Goal: Task Accomplishment & Management: Complete application form

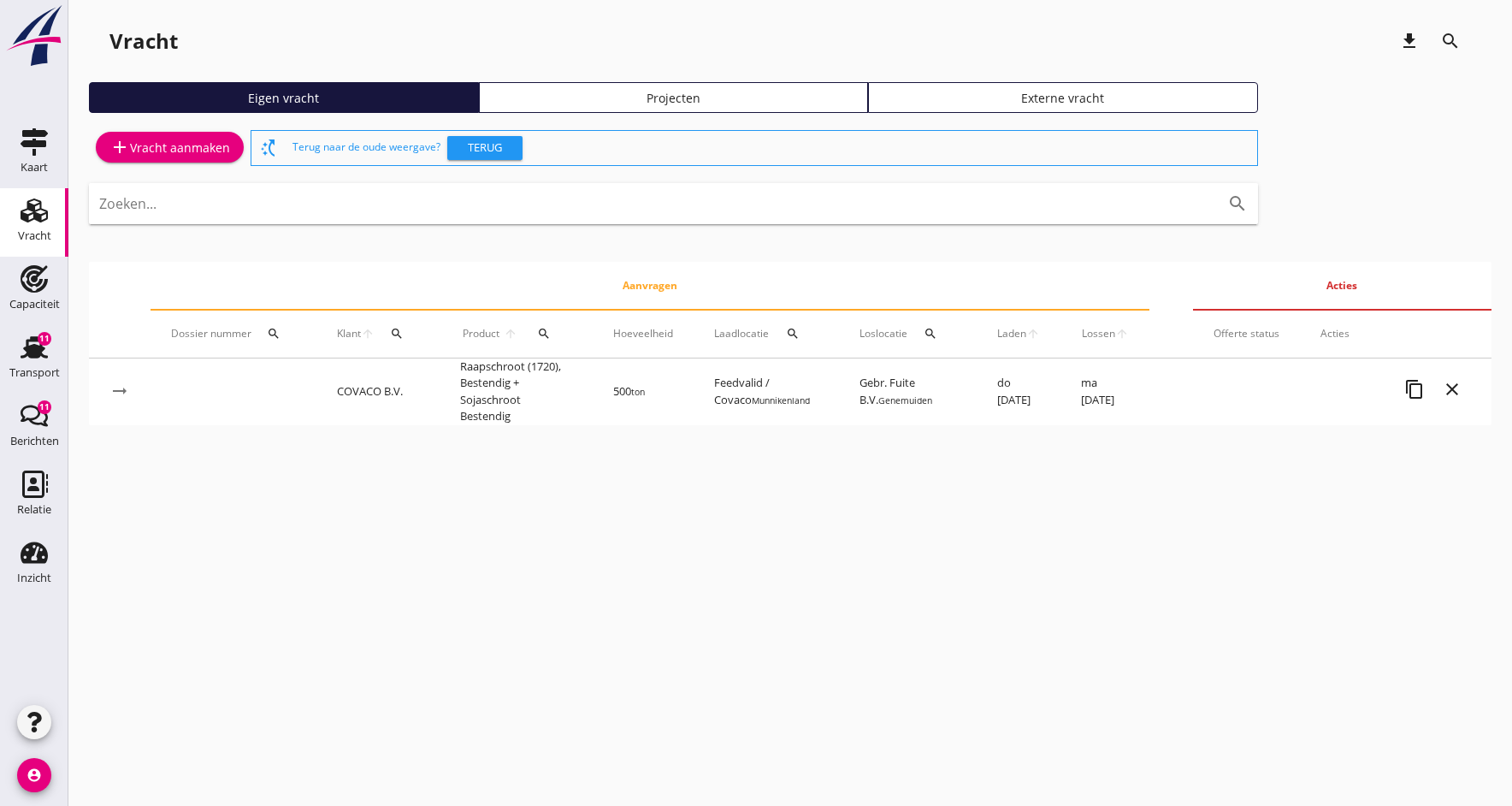
click at [119, 144] on icon "add" at bounding box center [120, 147] width 21 height 21
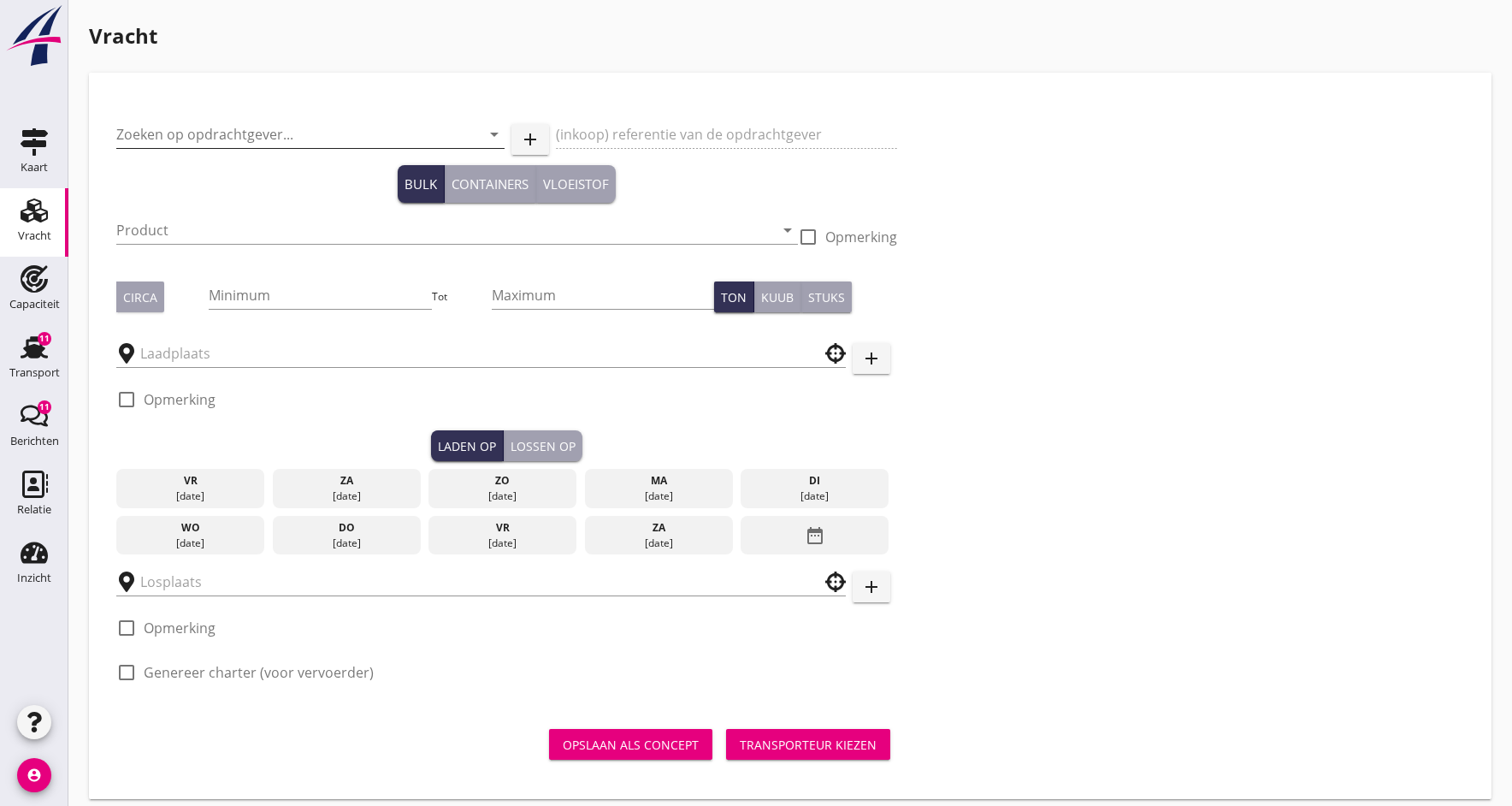
click at [235, 129] on input "Zoeken op opdrachtgever..." at bounding box center [286, 133] width 340 height 27
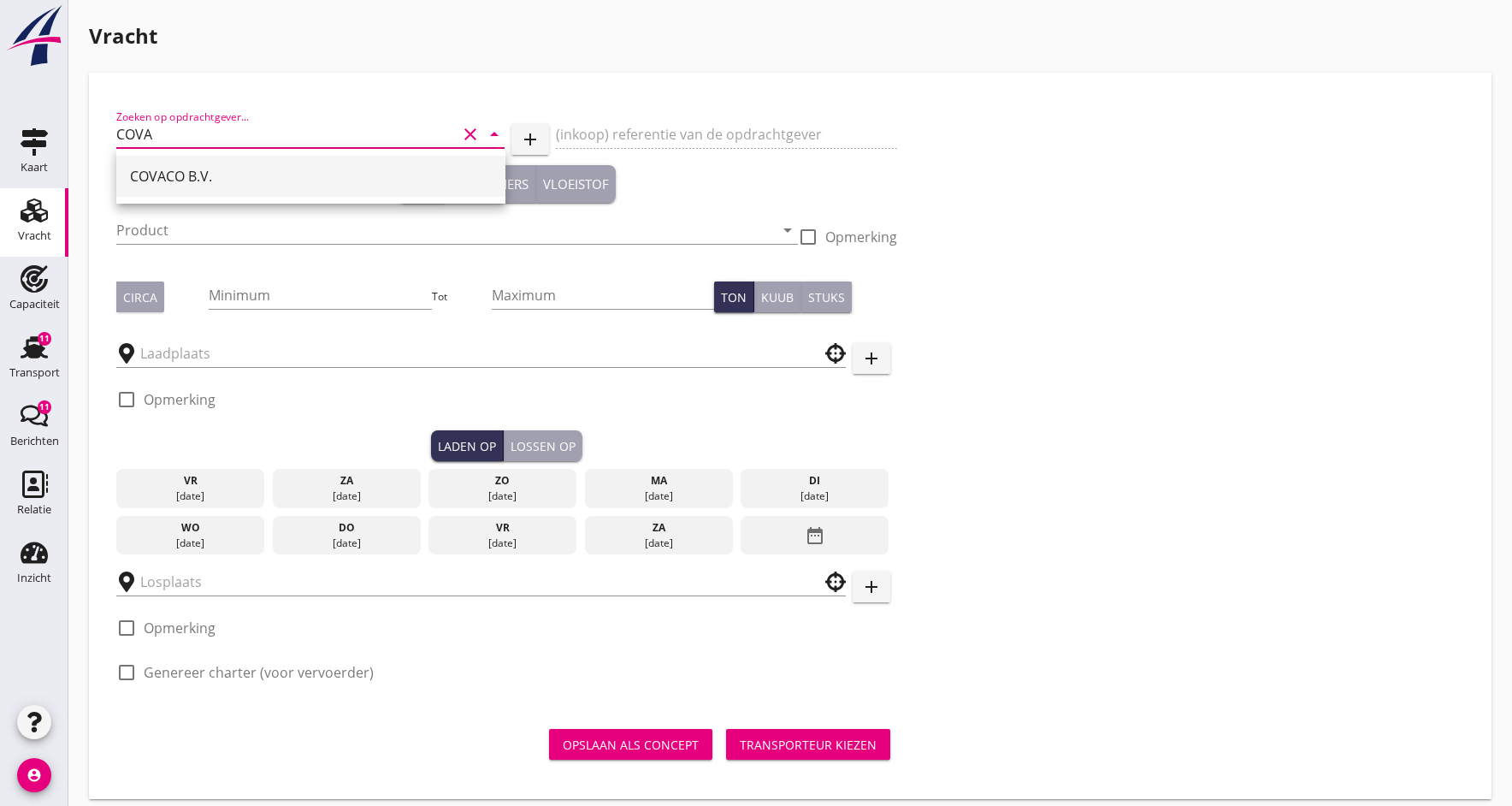
click at [307, 166] on div "COVACO B.V." at bounding box center [310, 177] width 362 height 21
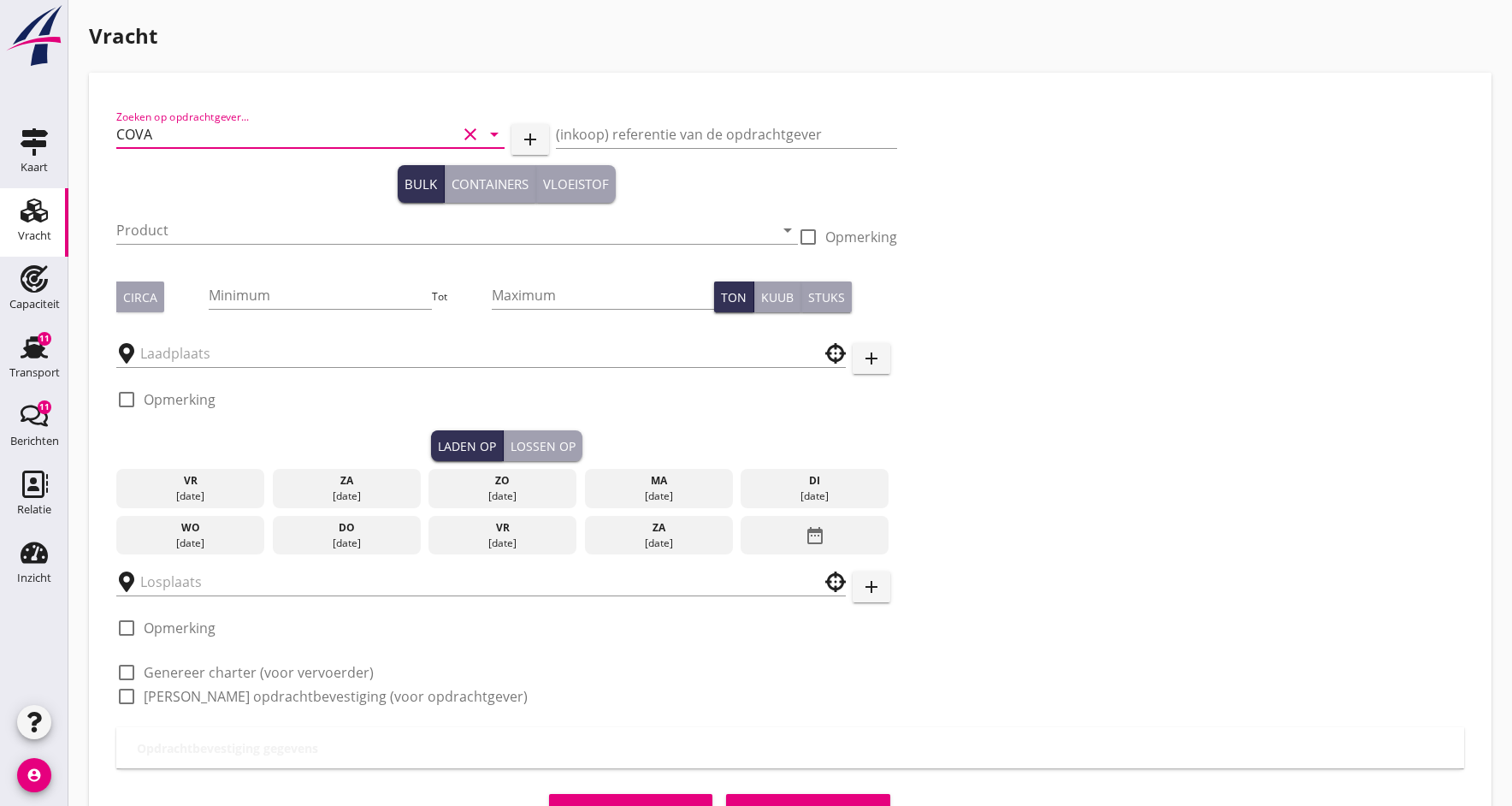
type input "COVACO B.V."
click at [610, 128] on input "(inkoop) referentie van de opdrachtgever" at bounding box center [726, 133] width 340 height 27
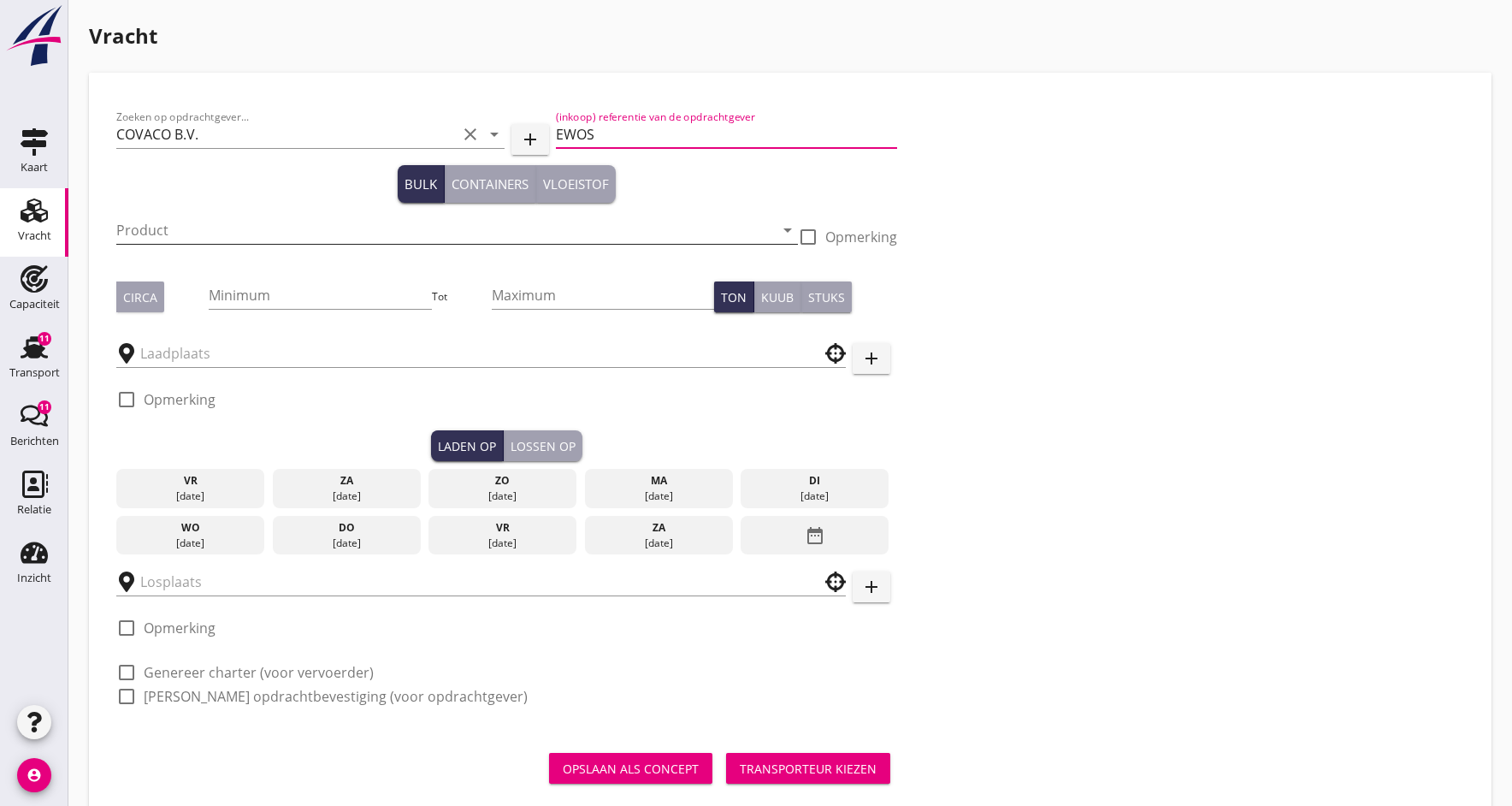
type input "EWOS"
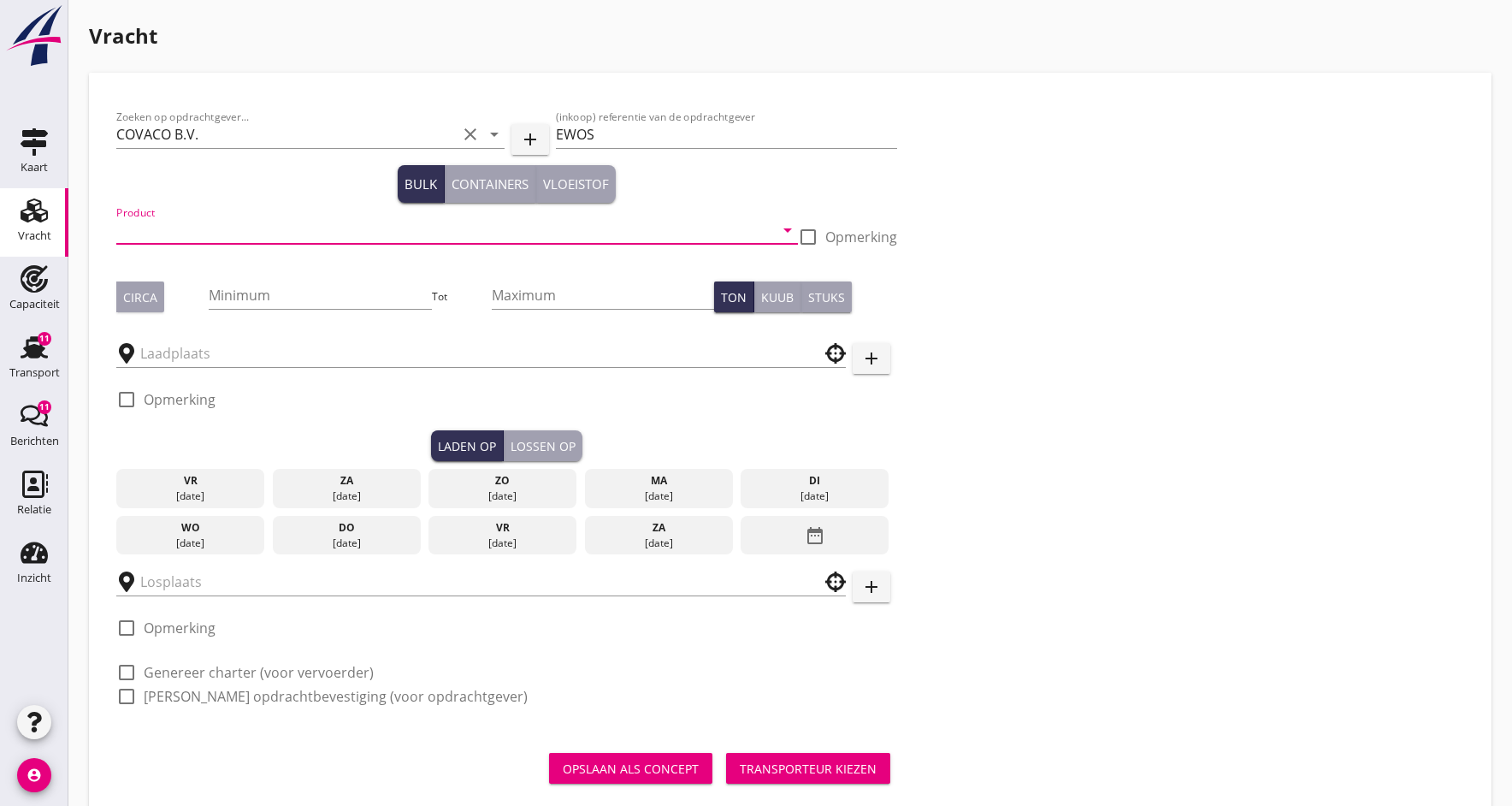
scroll to position [3, 0]
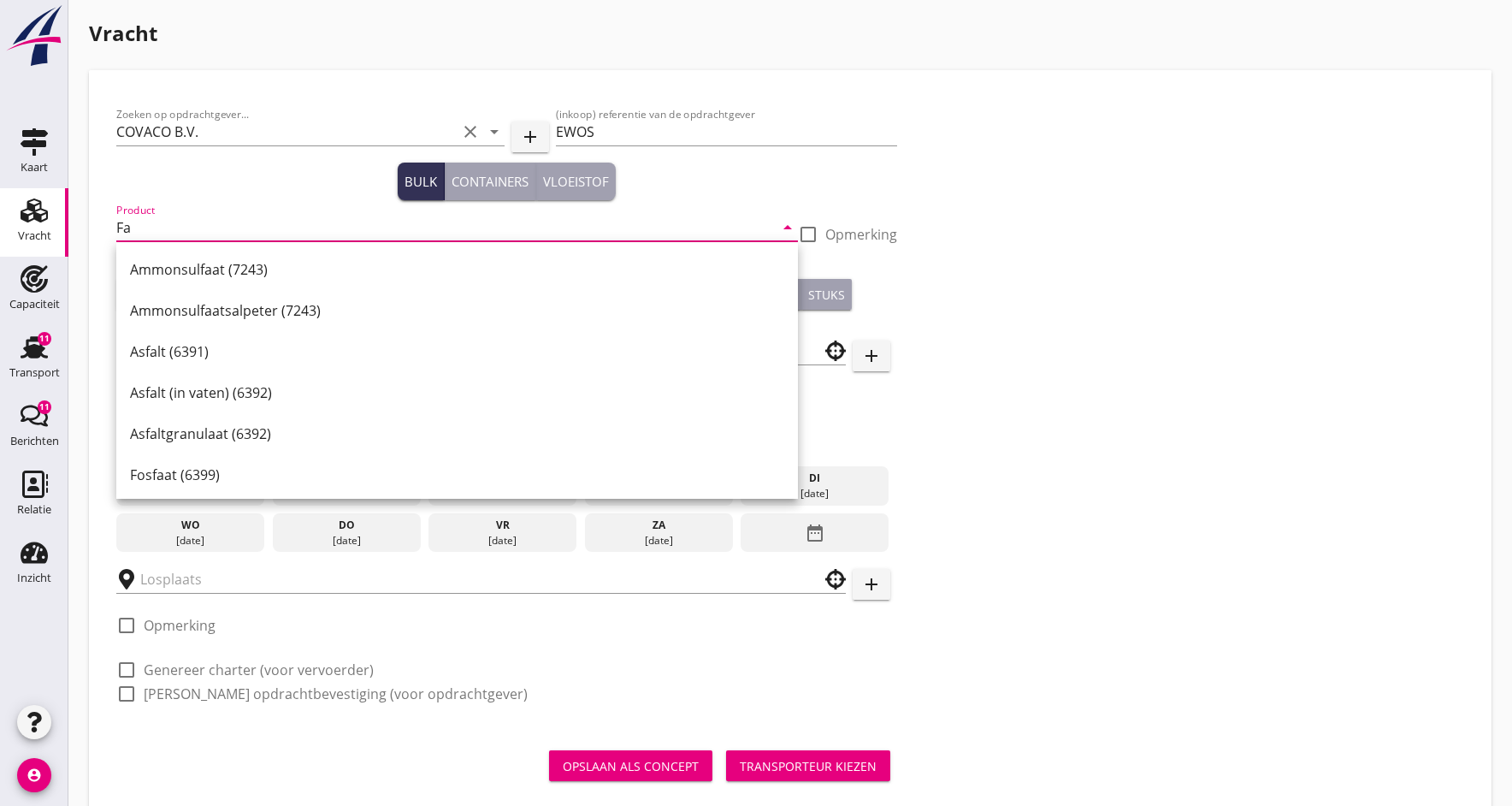
type input "F"
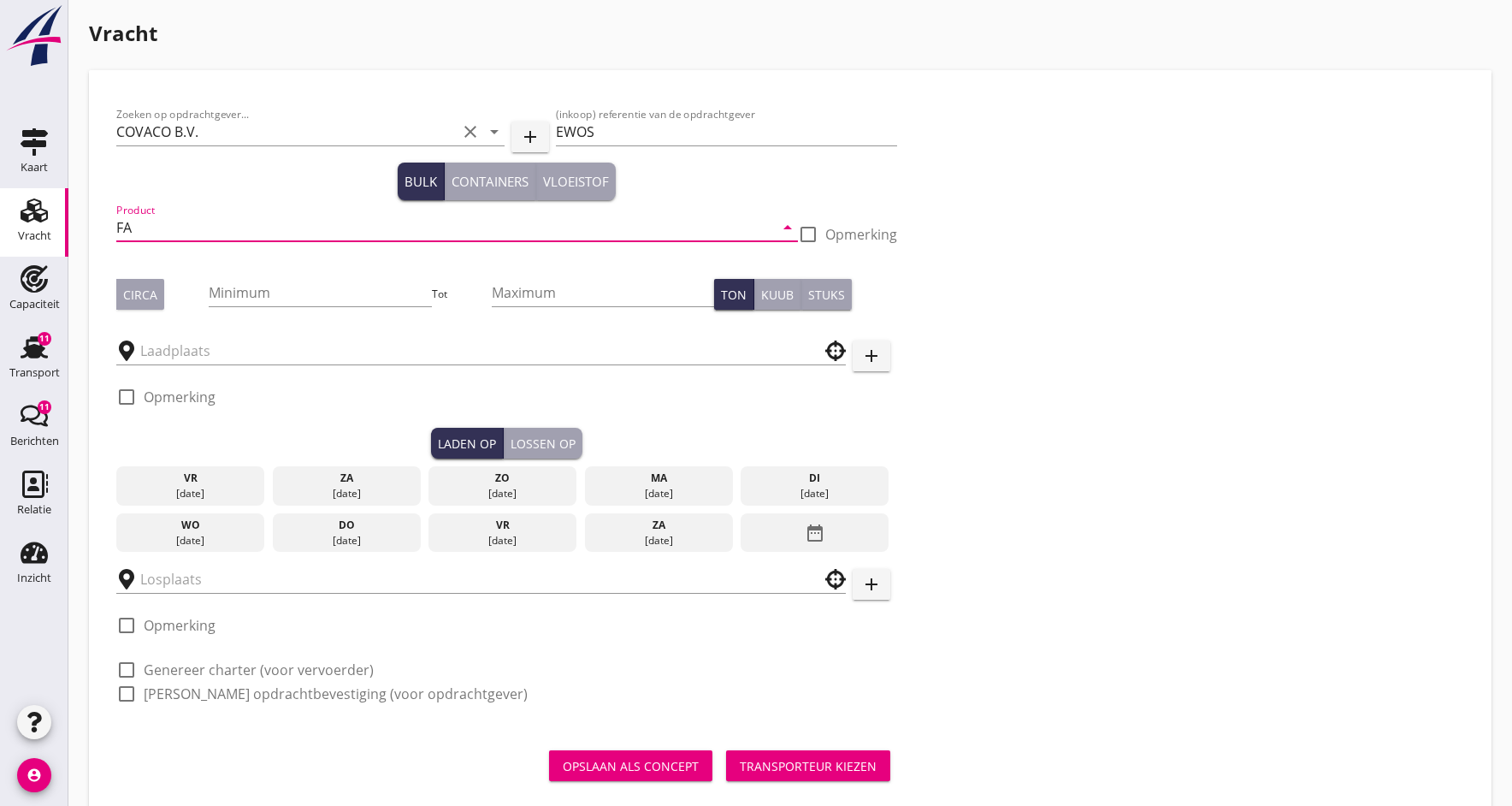
type input "F"
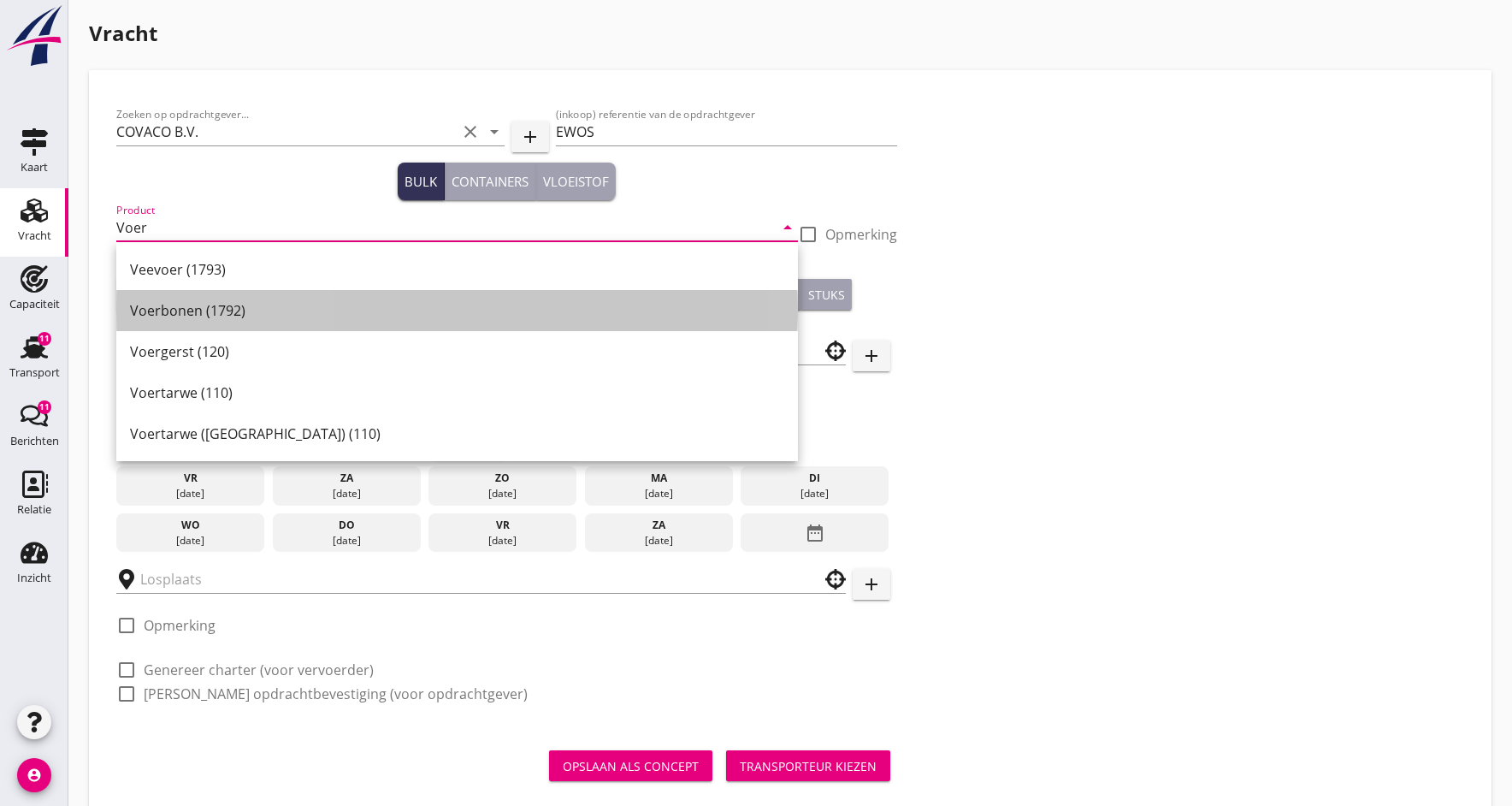
click at [181, 316] on div "Voerbonen (1792)" at bounding box center [456, 311] width 655 height 21
type input "Voerbonen (1792)"
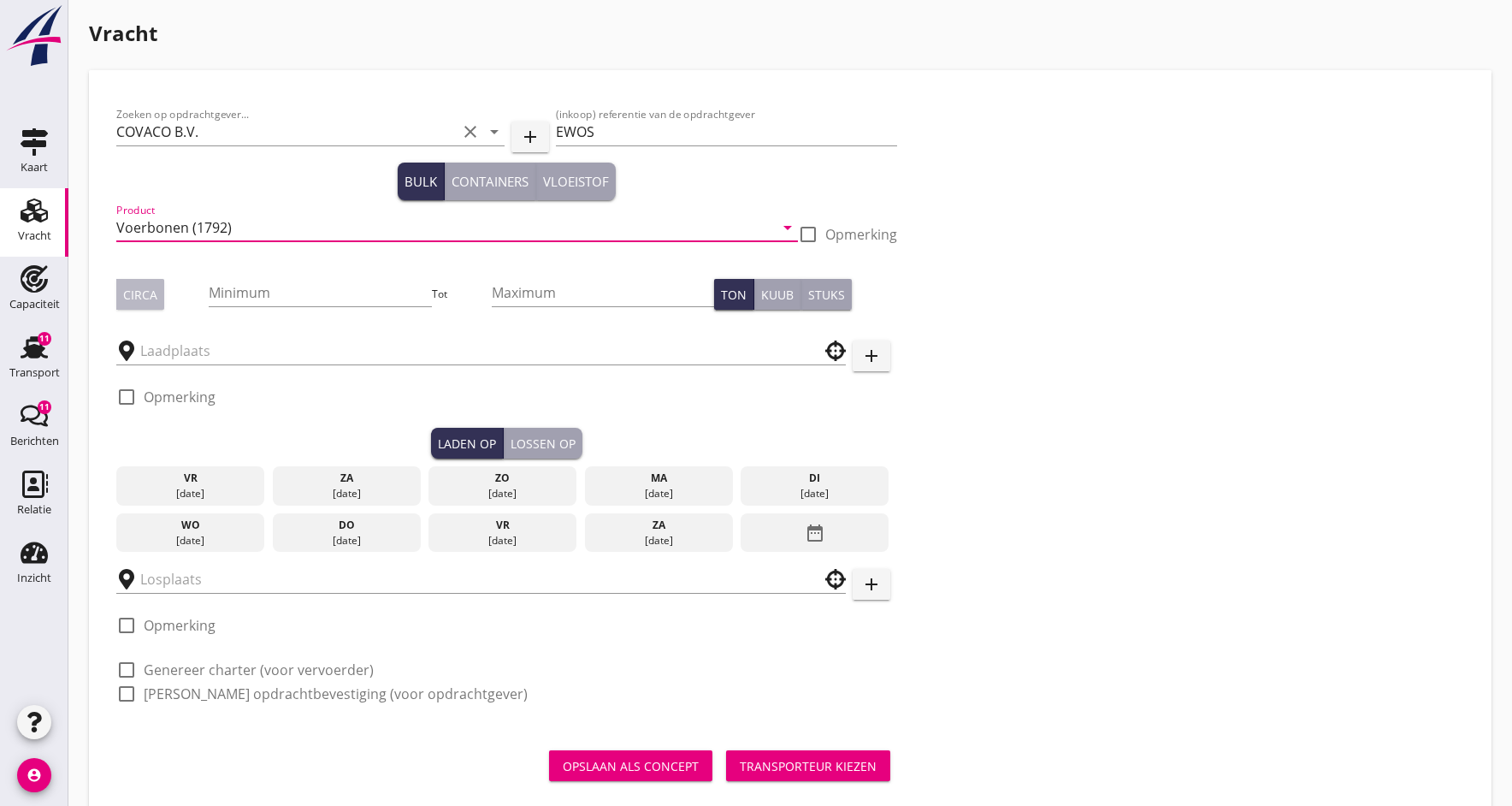
click at [130, 302] on div "Circa" at bounding box center [140, 294] width 34 height 18
click at [257, 299] on input "Minimum" at bounding box center [319, 292] width 223 height 27
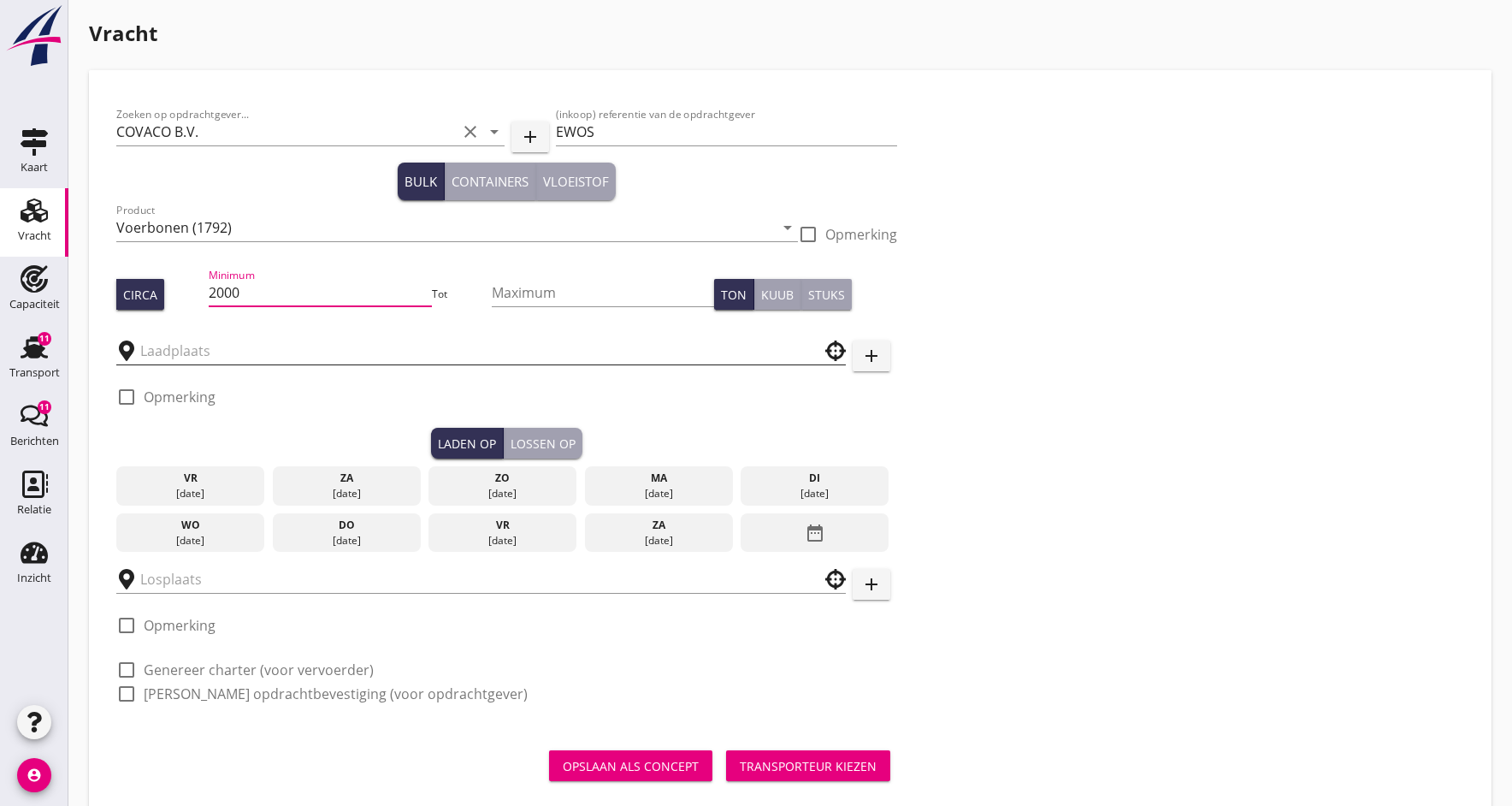
type input "2000"
click at [219, 356] on input "text" at bounding box center [469, 350] width 657 height 27
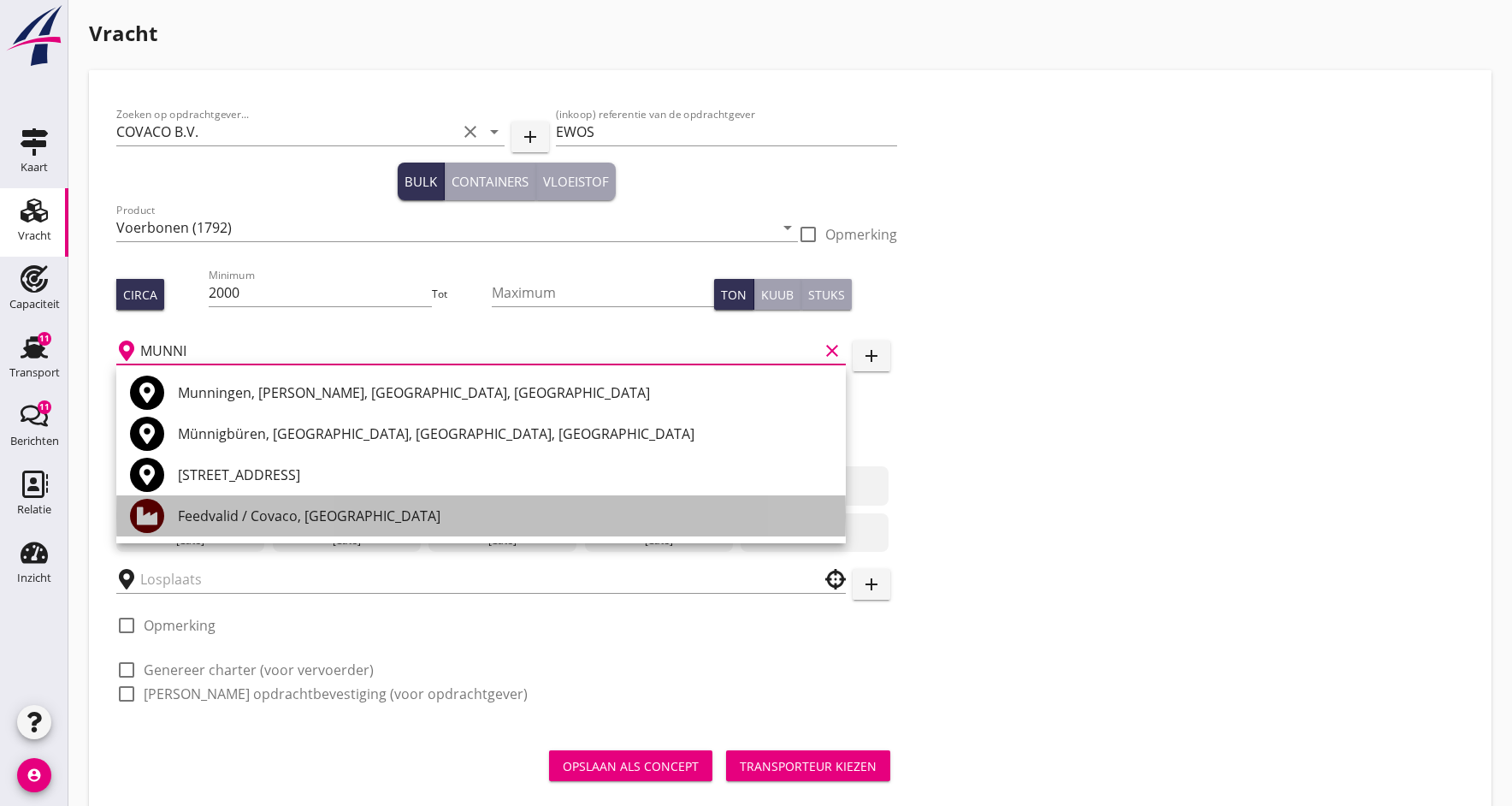
click at [207, 517] on div "Feedvalid / Covaco, [GEOGRAPHIC_DATA]" at bounding box center [504, 516] width 655 height 21
type input "Feedvalid / Covaco, [GEOGRAPHIC_DATA]"
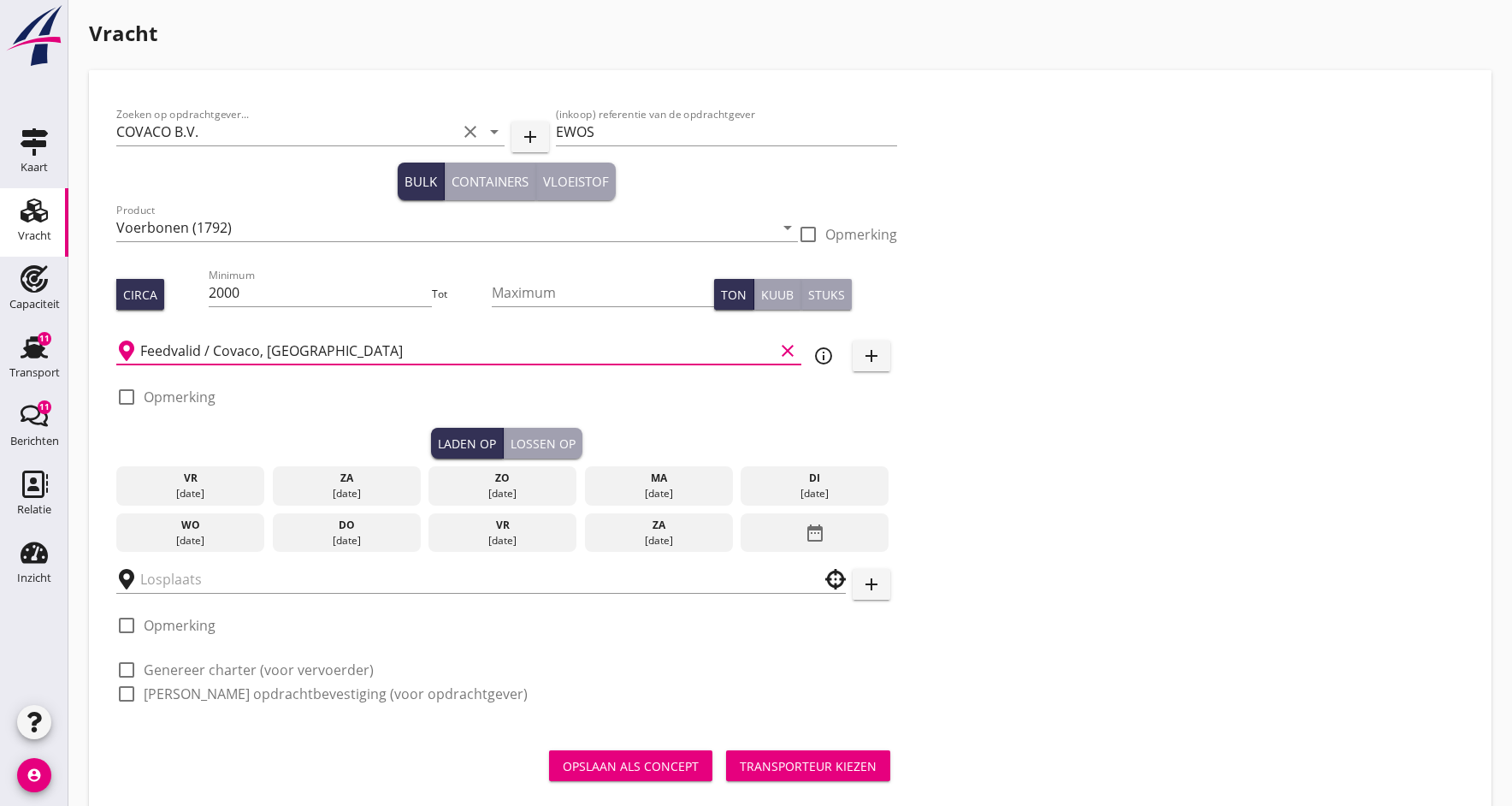
click at [812, 528] on icon "date_range" at bounding box center [815, 533] width 21 height 31
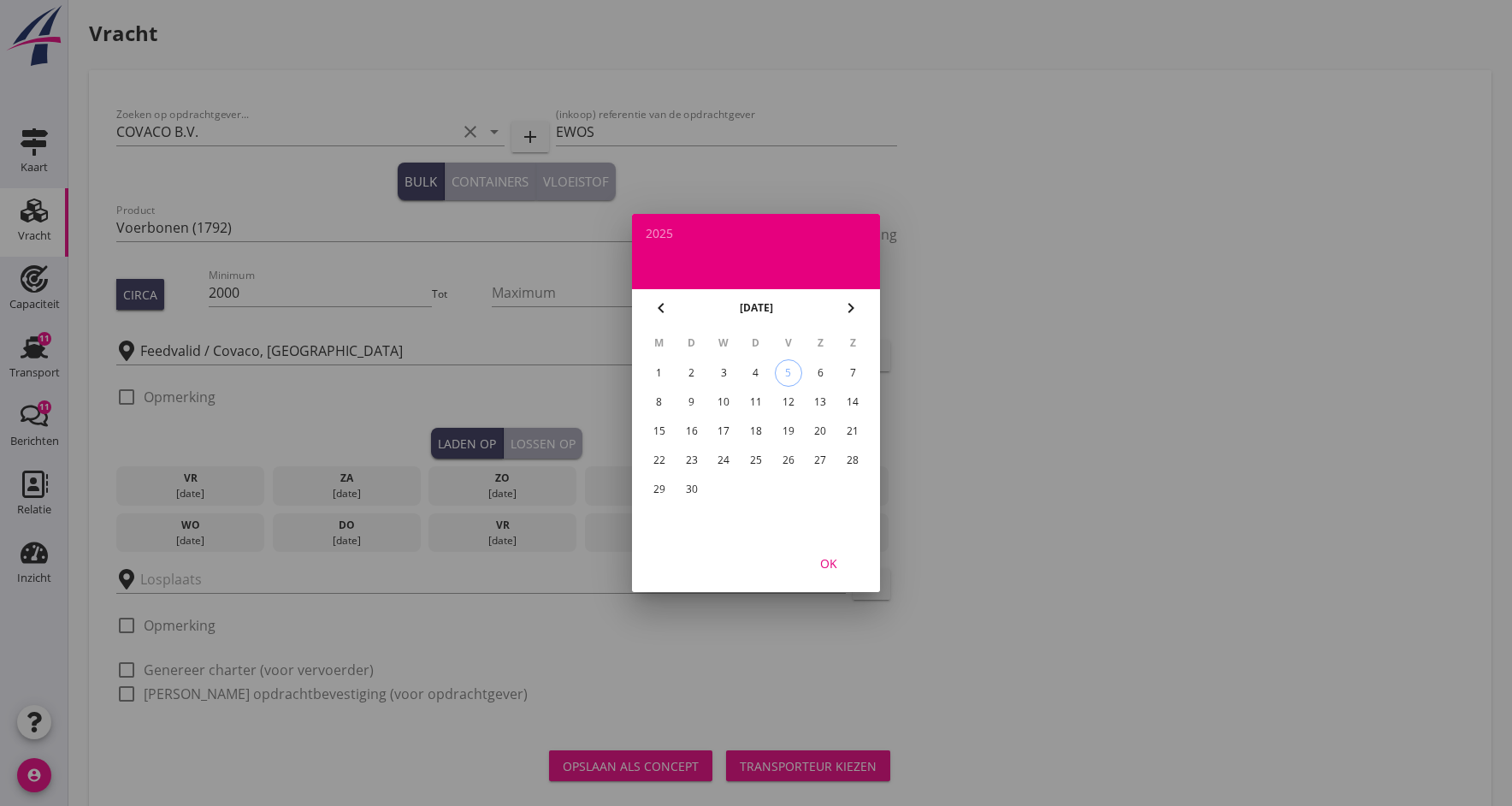
click at [732, 430] on div "17" at bounding box center [723, 430] width 27 height 27
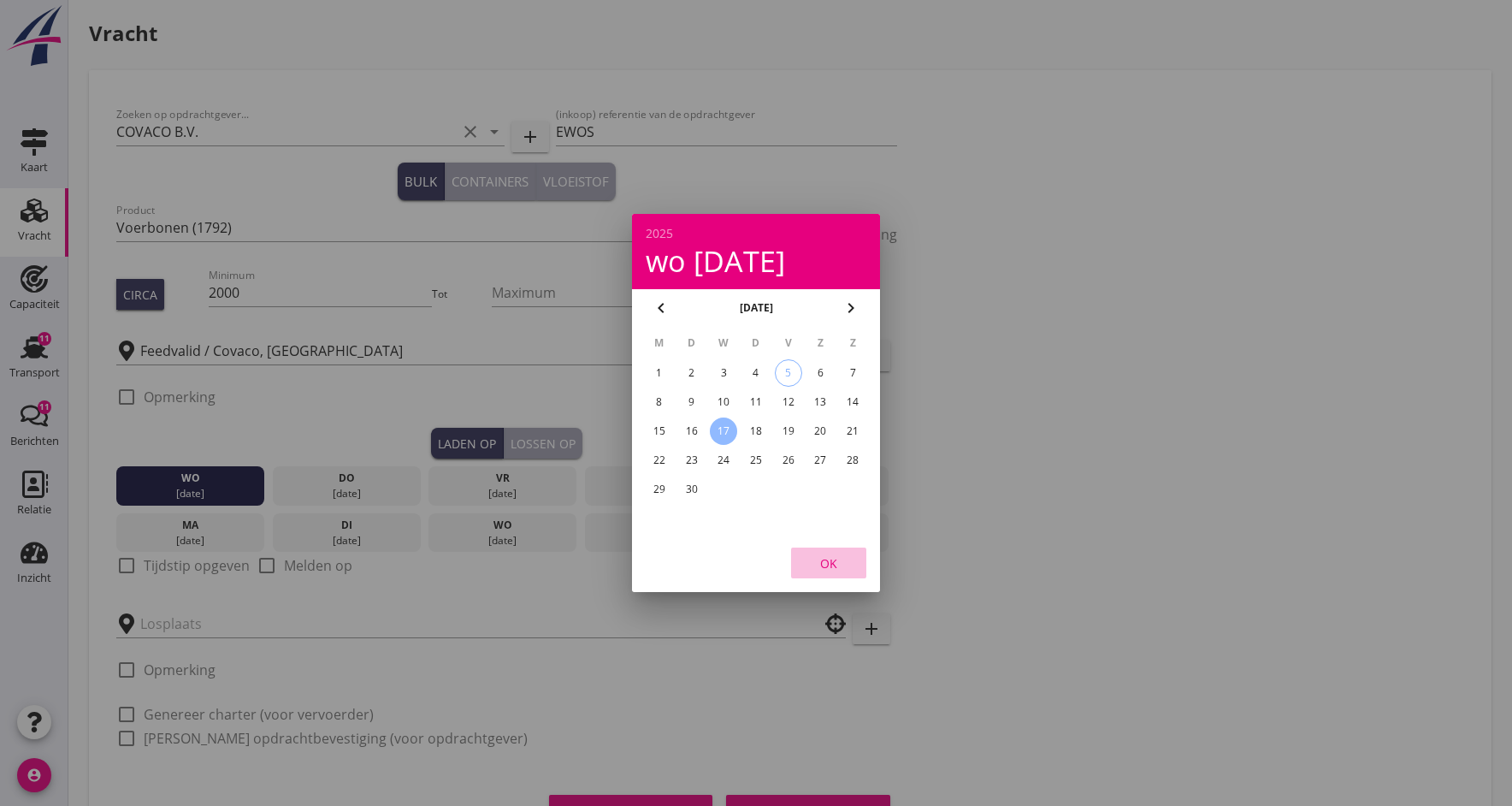
click at [829, 565] on div "OK" at bounding box center [828, 563] width 48 height 18
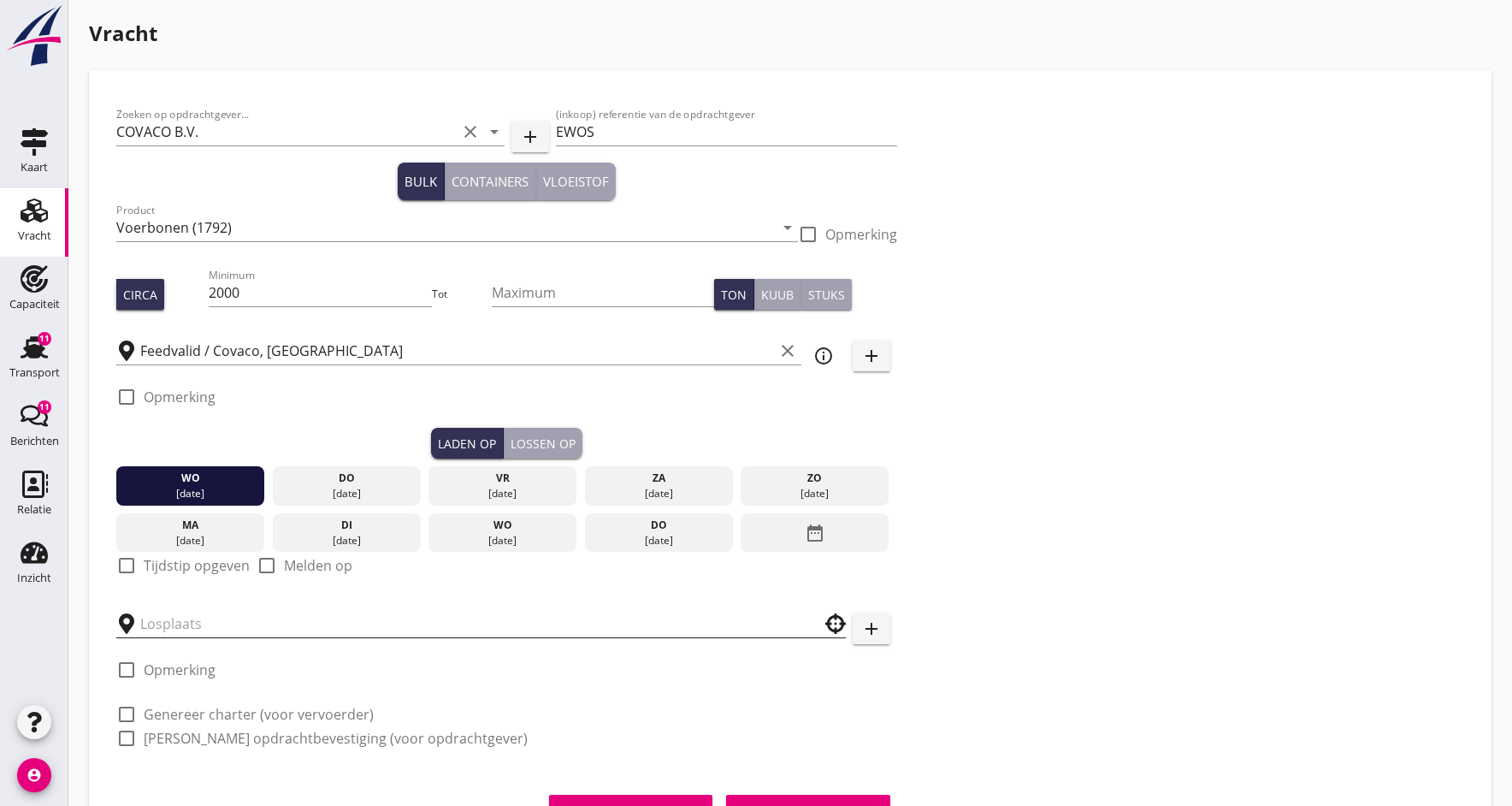
click at [216, 620] on input "text" at bounding box center [469, 623] width 657 height 27
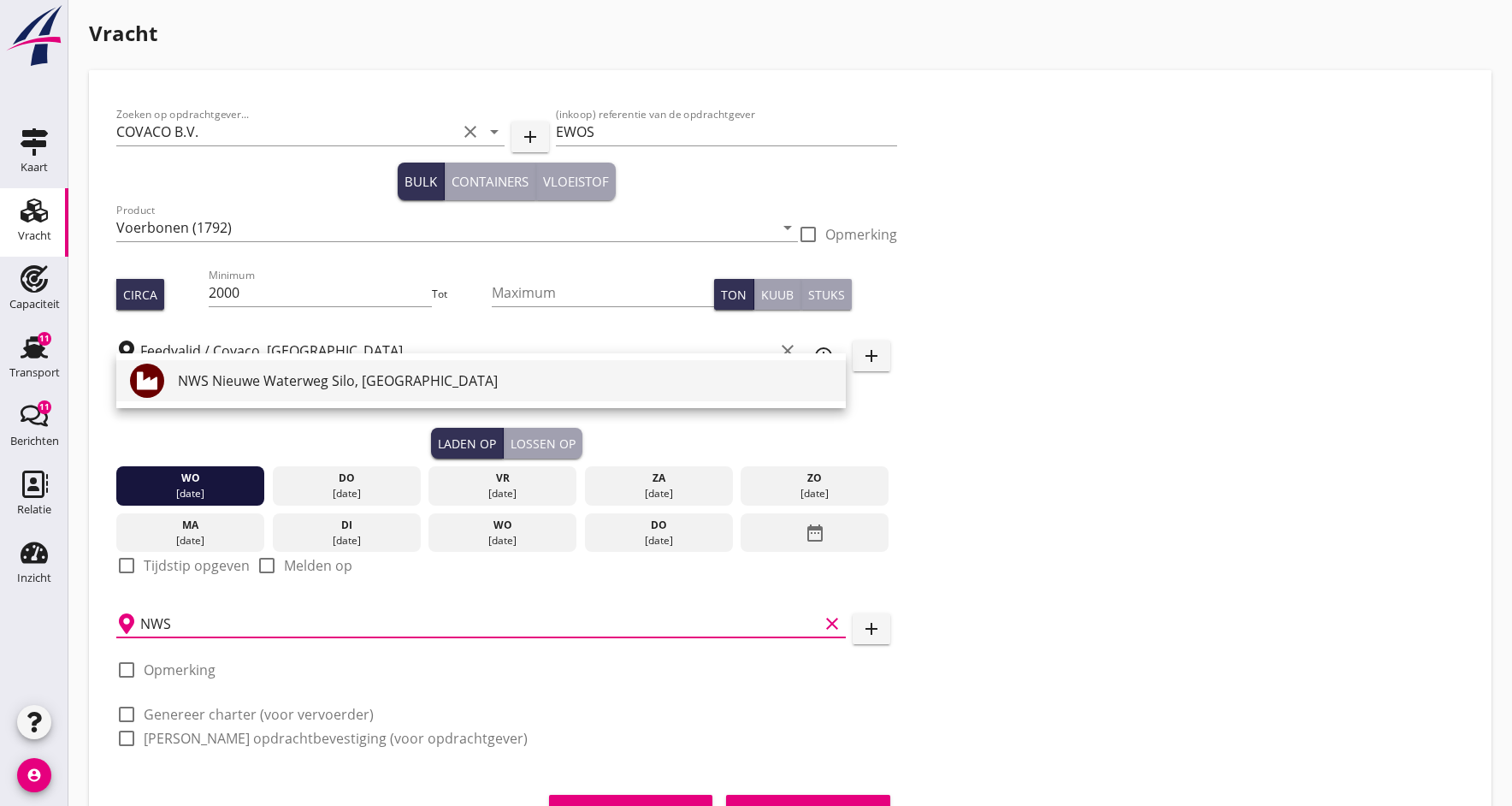
click at [239, 384] on div "NWS Nieuwe Waterweg Silo, [GEOGRAPHIC_DATA]" at bounding box center [504, 380] width 655 height 21
type input "NWS Nieuwe Waterweg Silo, [GEOGRAPHIC_DATA]"
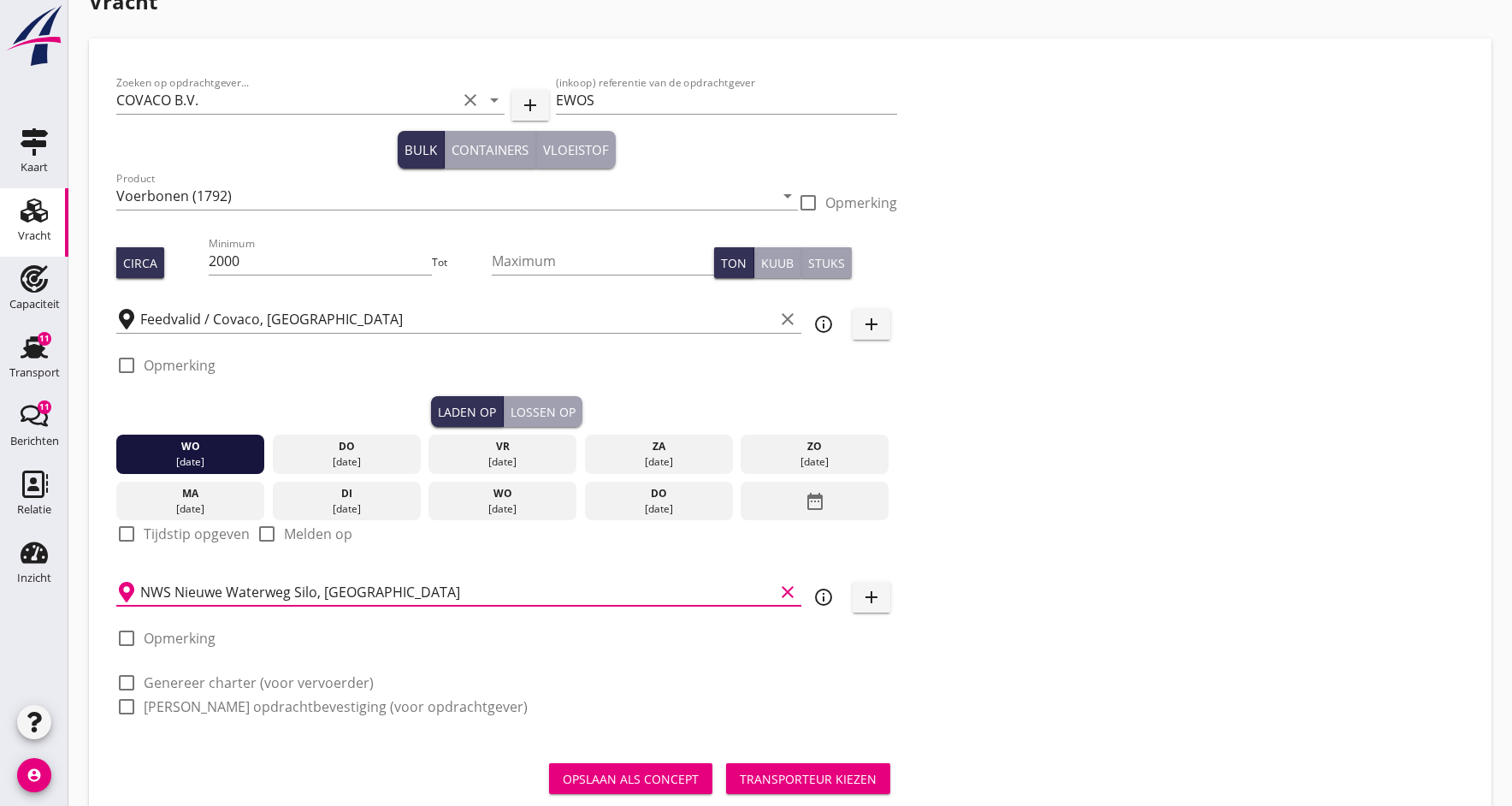
scroll to position [34, 0]
drag, startPoint x: 130, startPoint y: 639, endPoint x: 173, endPoint y: 663, distance: 49.2
click at [130, 639] on div at bounding box center [126, 638] width 29 height 29
checkbox input "true"
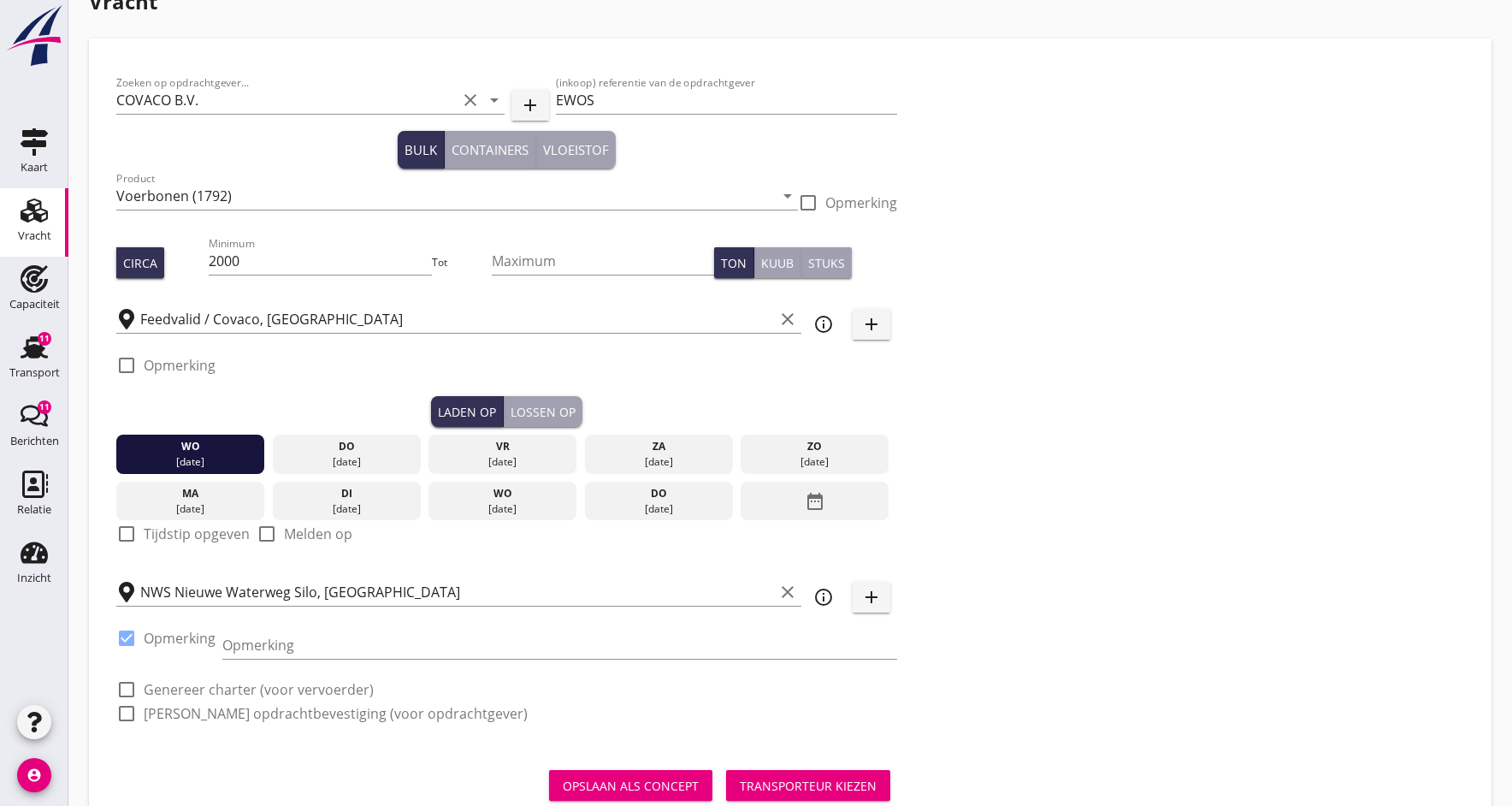
drag, startPoint x: 285, startPoint y: 645, endPoint x: 82, endPoint y: 763, distance: 234.8
click at [285, 646] on input "Opmerking" at bounding box center [560, 644] width 675 height 27
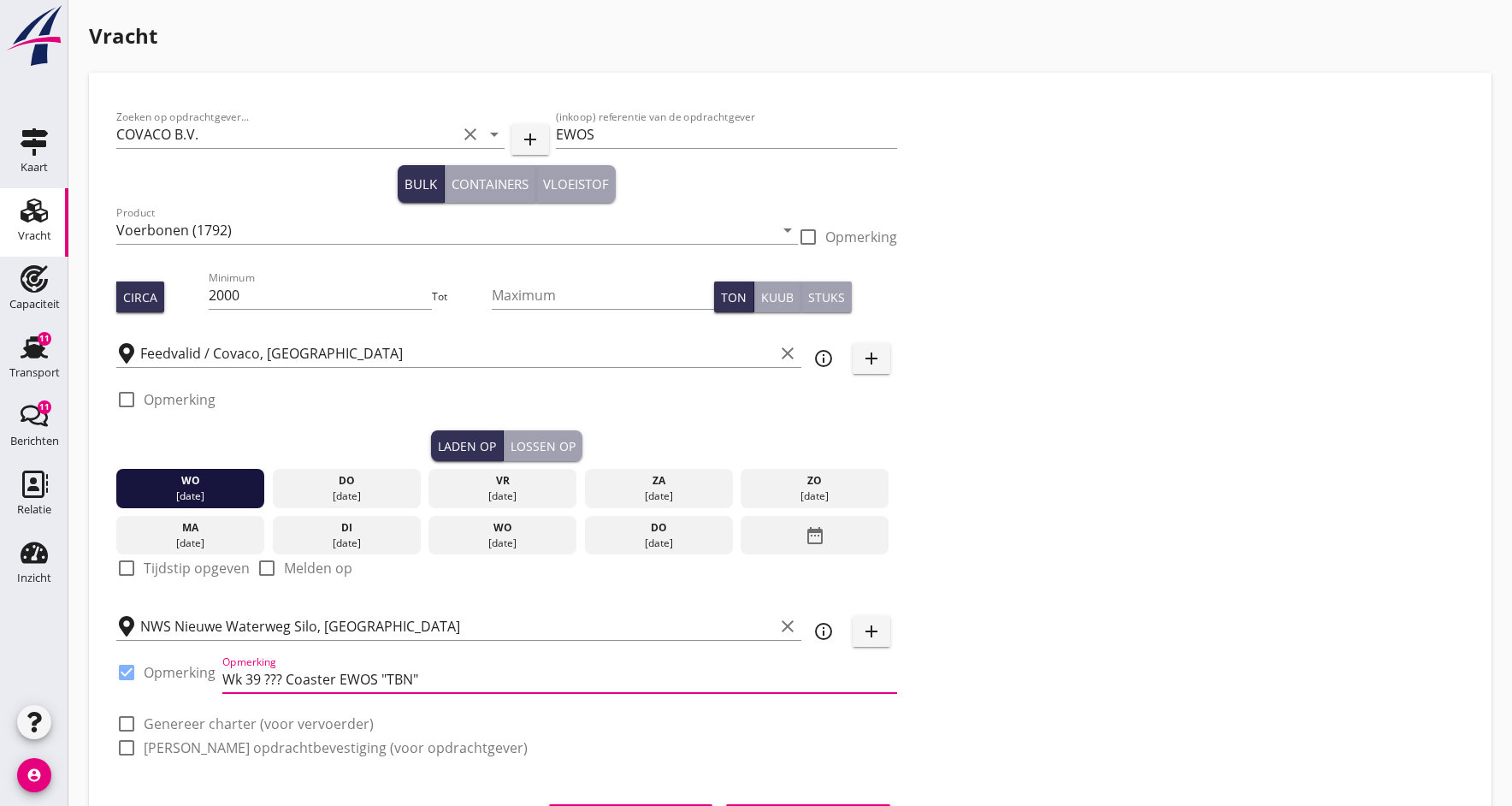
scroll to position [0, 0]
type input "Wk 39 ??? Coaster EWOS "TBN""
drag, startPoint x: 612, startPoint y: 134, endPoint x: 644, endPoint y: 141, distance: 32.8
click at [612, 134] on input "EWOS" at bounding box center [726, 133] width 340 height 27
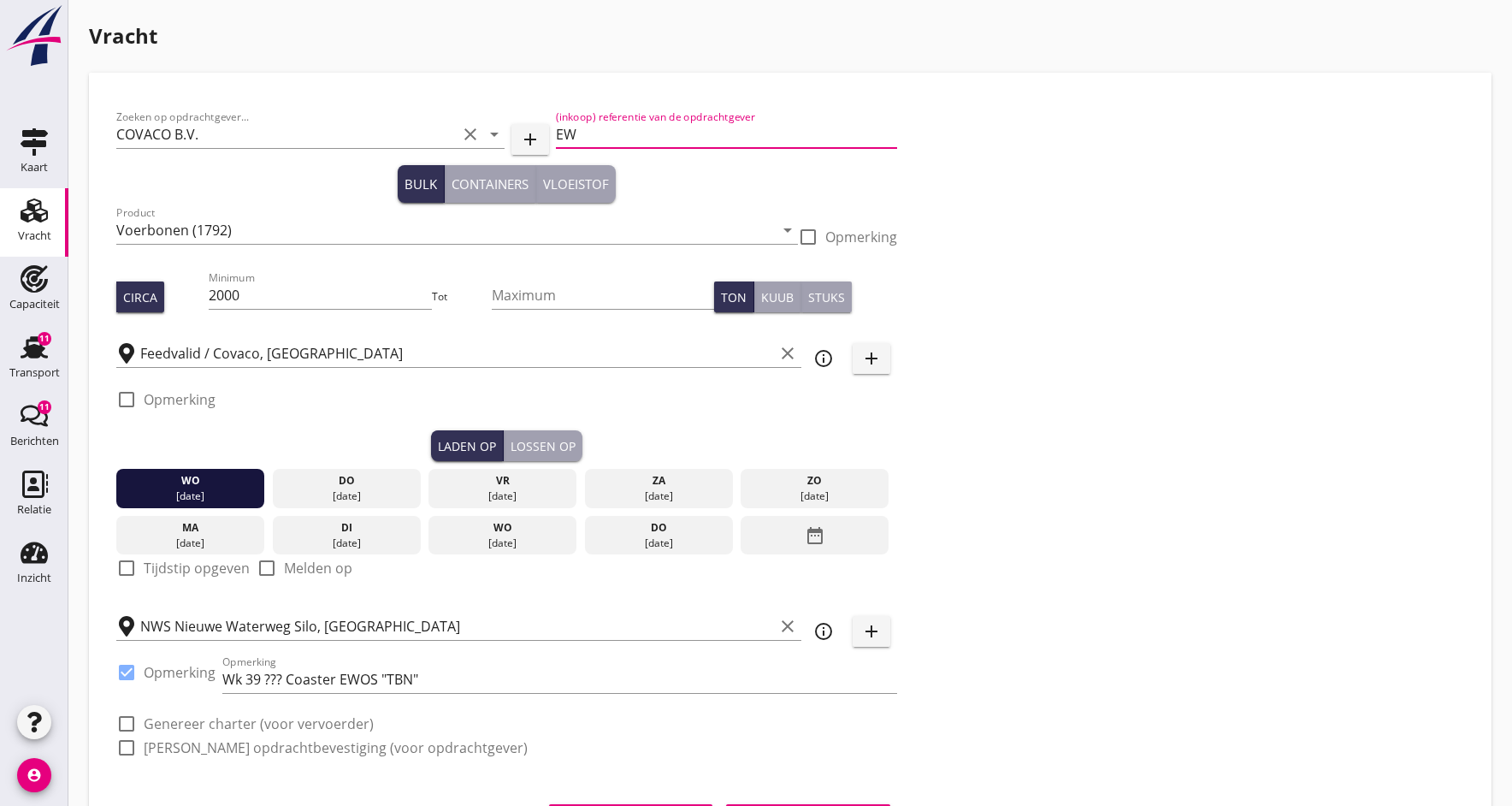
type input "E"
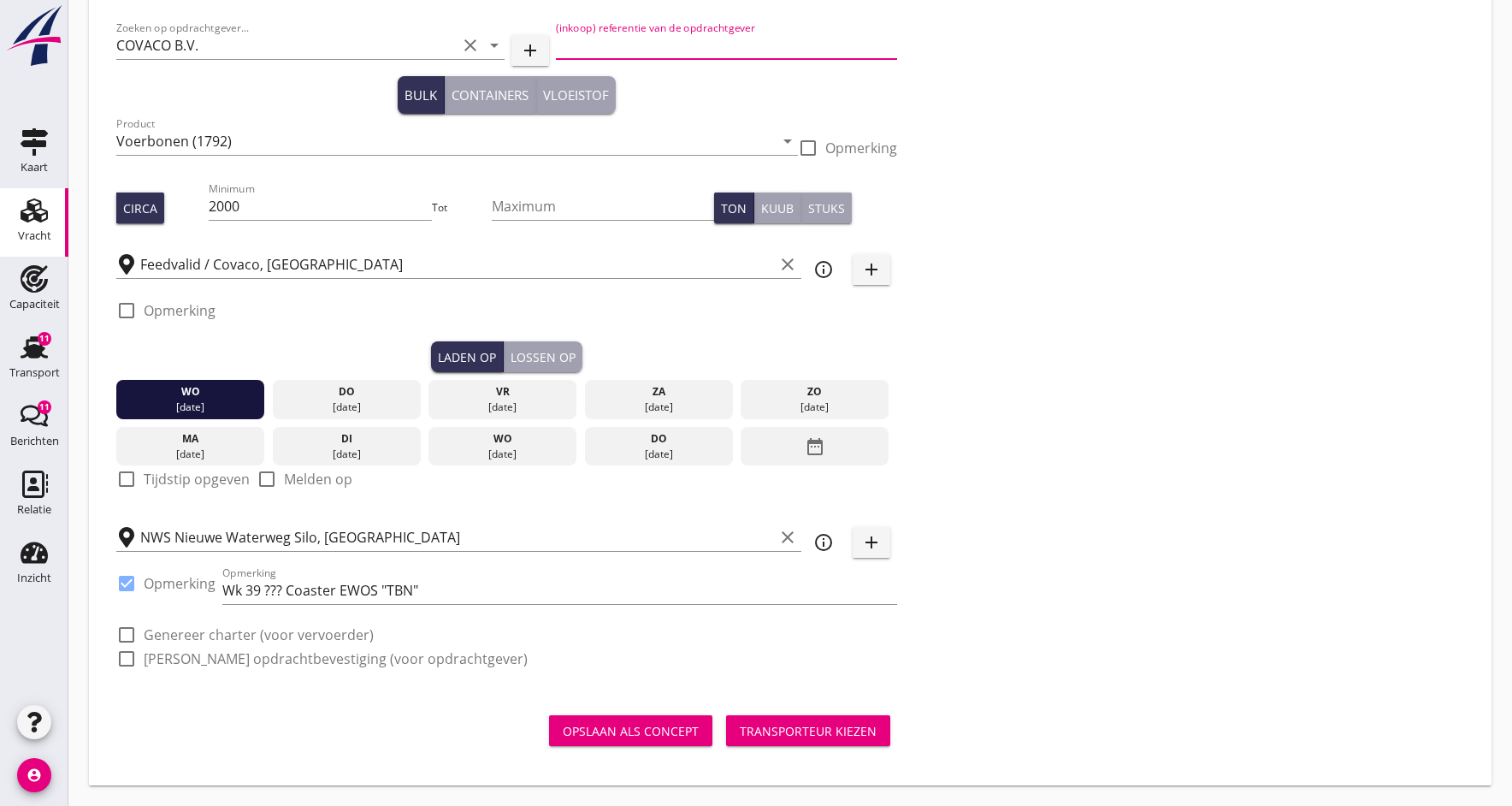
scroll to position [89, 0]
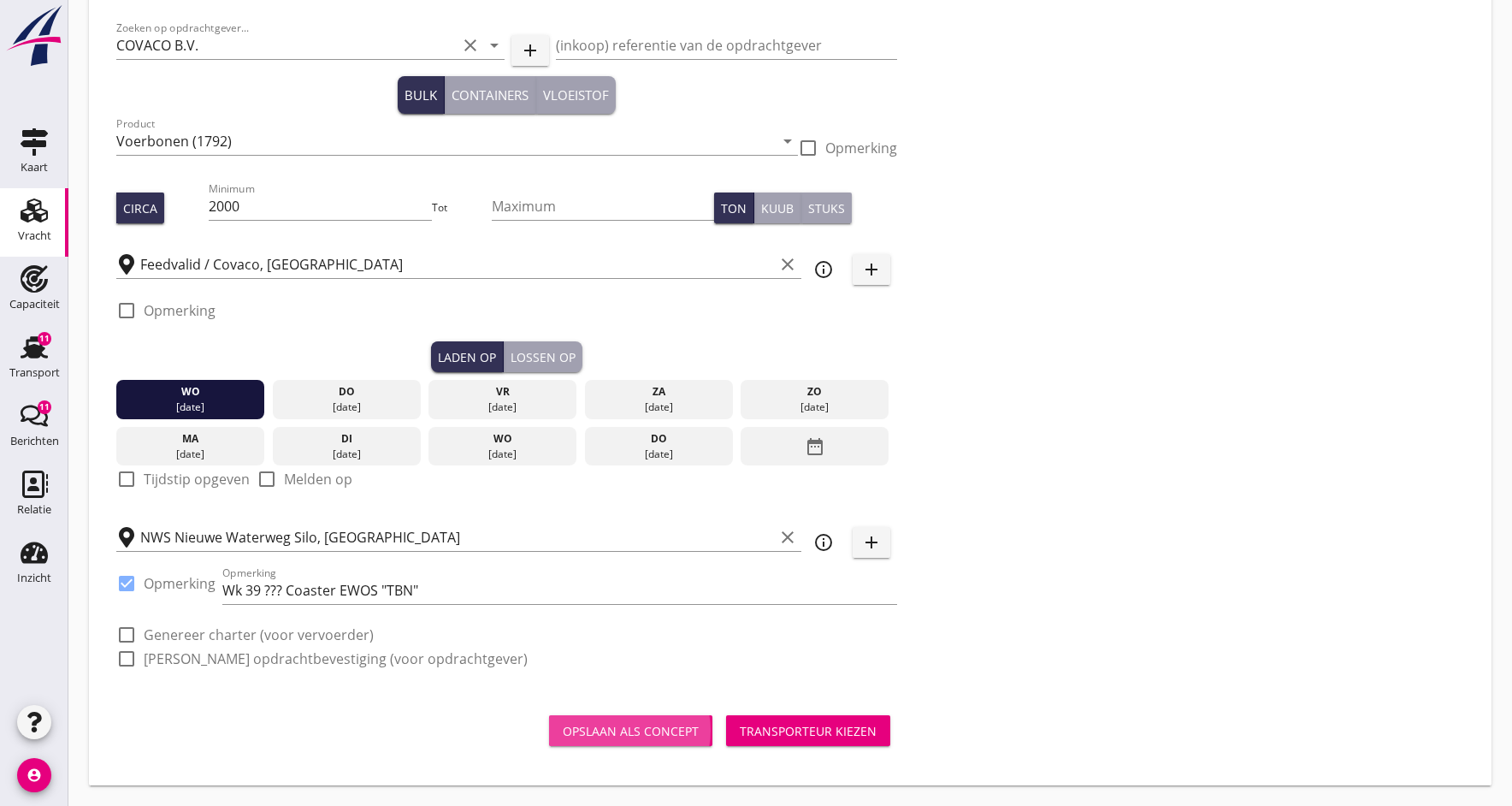
click at [646, 731] on div "Opslaan als concept" at bounding box center [630, 731] width 136 height 18
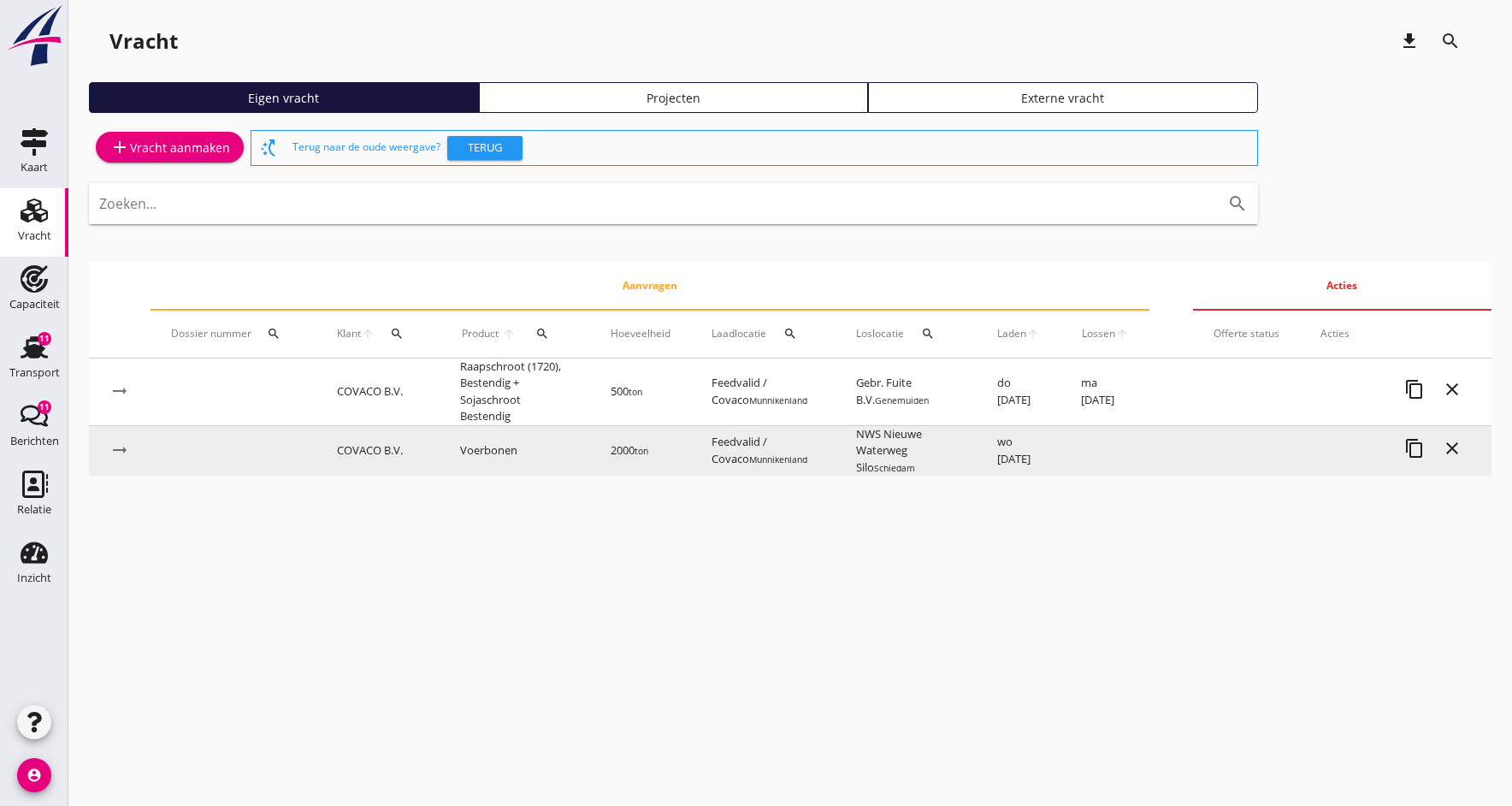
click at [455, 446] on td "Voerbonen" at bounding box center [515, 451] width 150 height 51
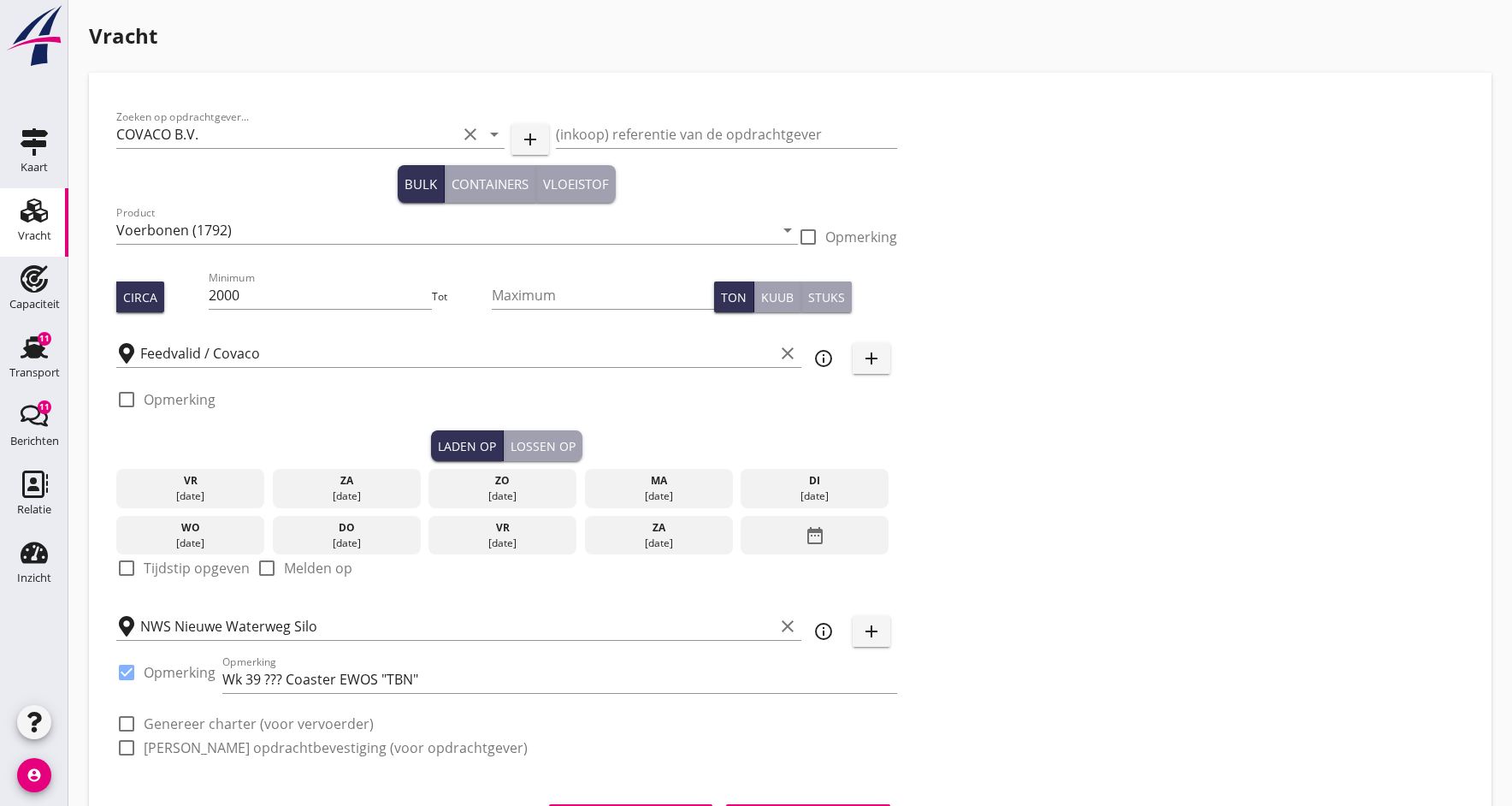
click at [818, 538] on icon "date_range" at bounding box center [815, 535] width 21 height 31
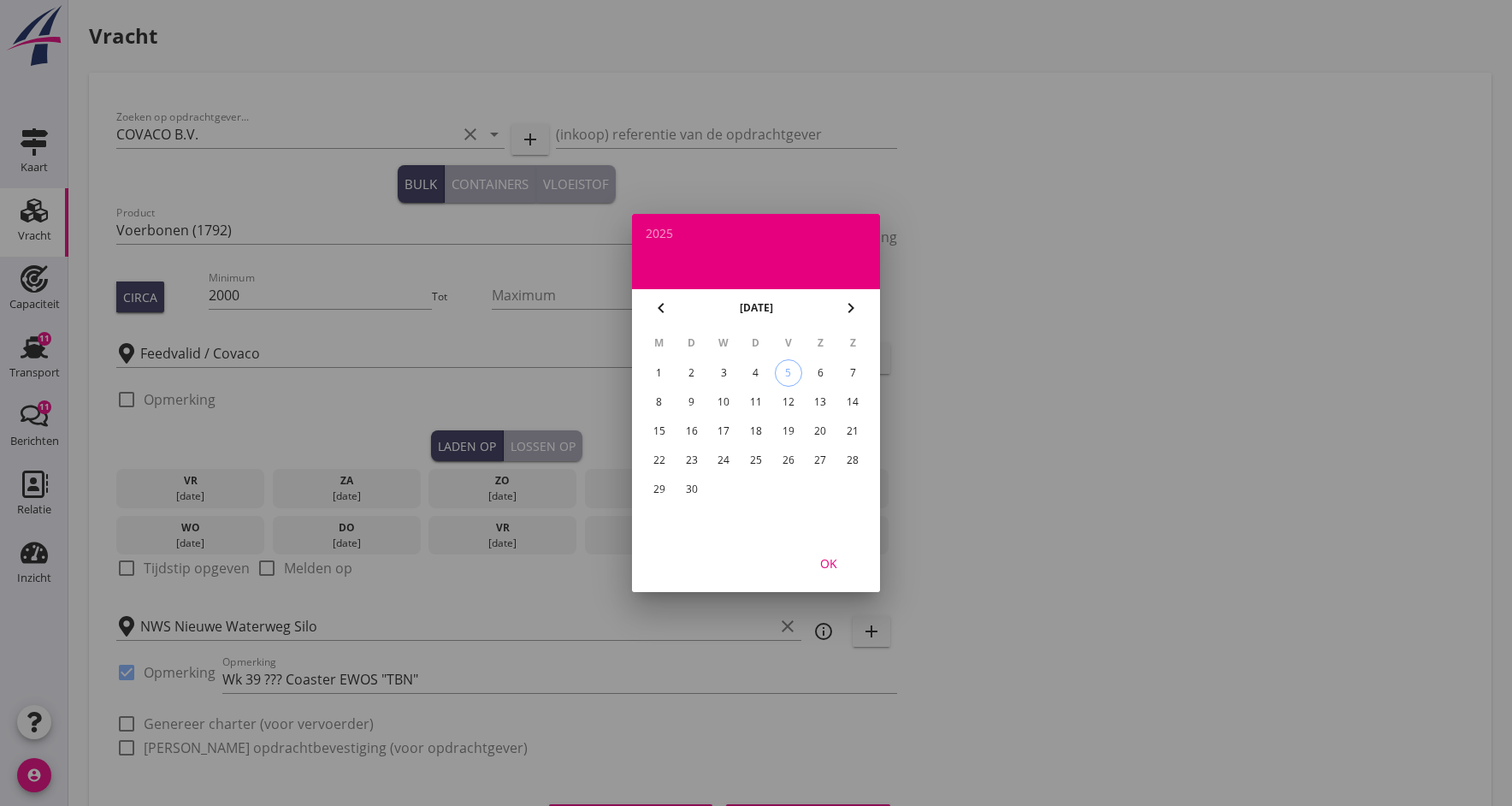
click at [657, 432] on div "15" at bounding box center [659, 430] width 27 height 27
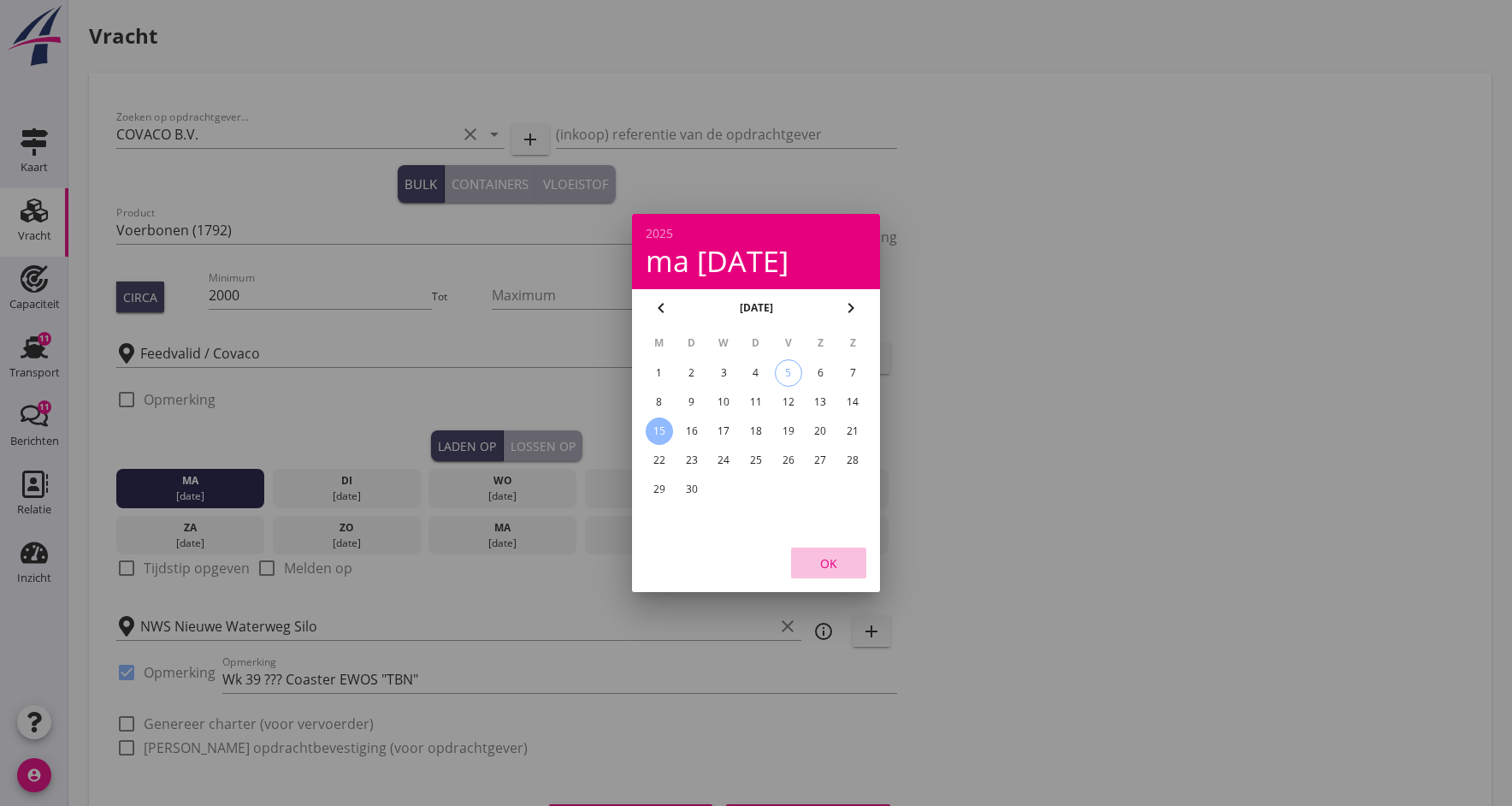
click at [825, 560] on div "OK" at bounding box center [828, 563] width 48 height 18
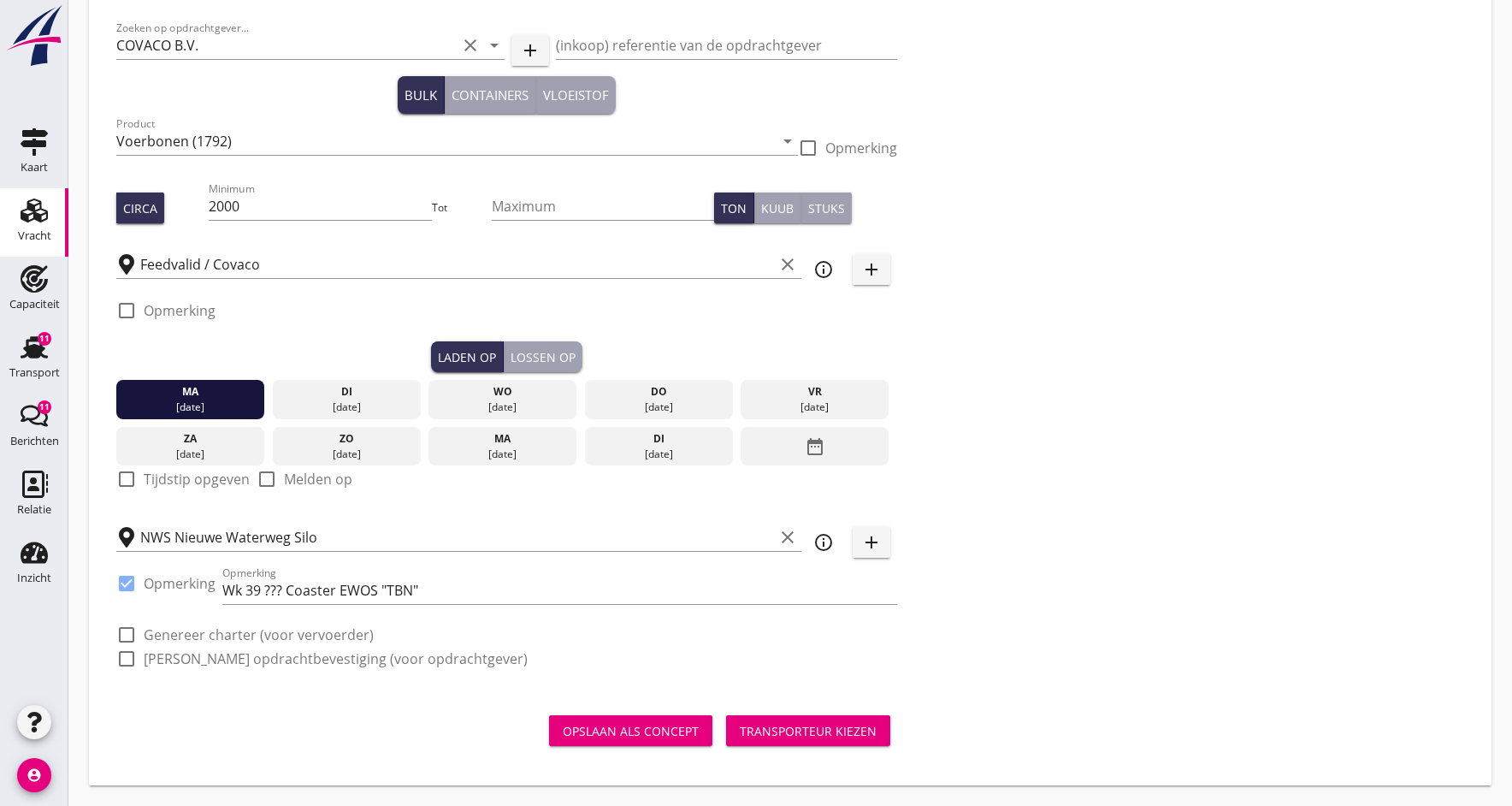
scroll to position [89, 0]
click at [670, 734] on div "Opslaan als concept" at bounding box center [630, 731] width 136 height 18
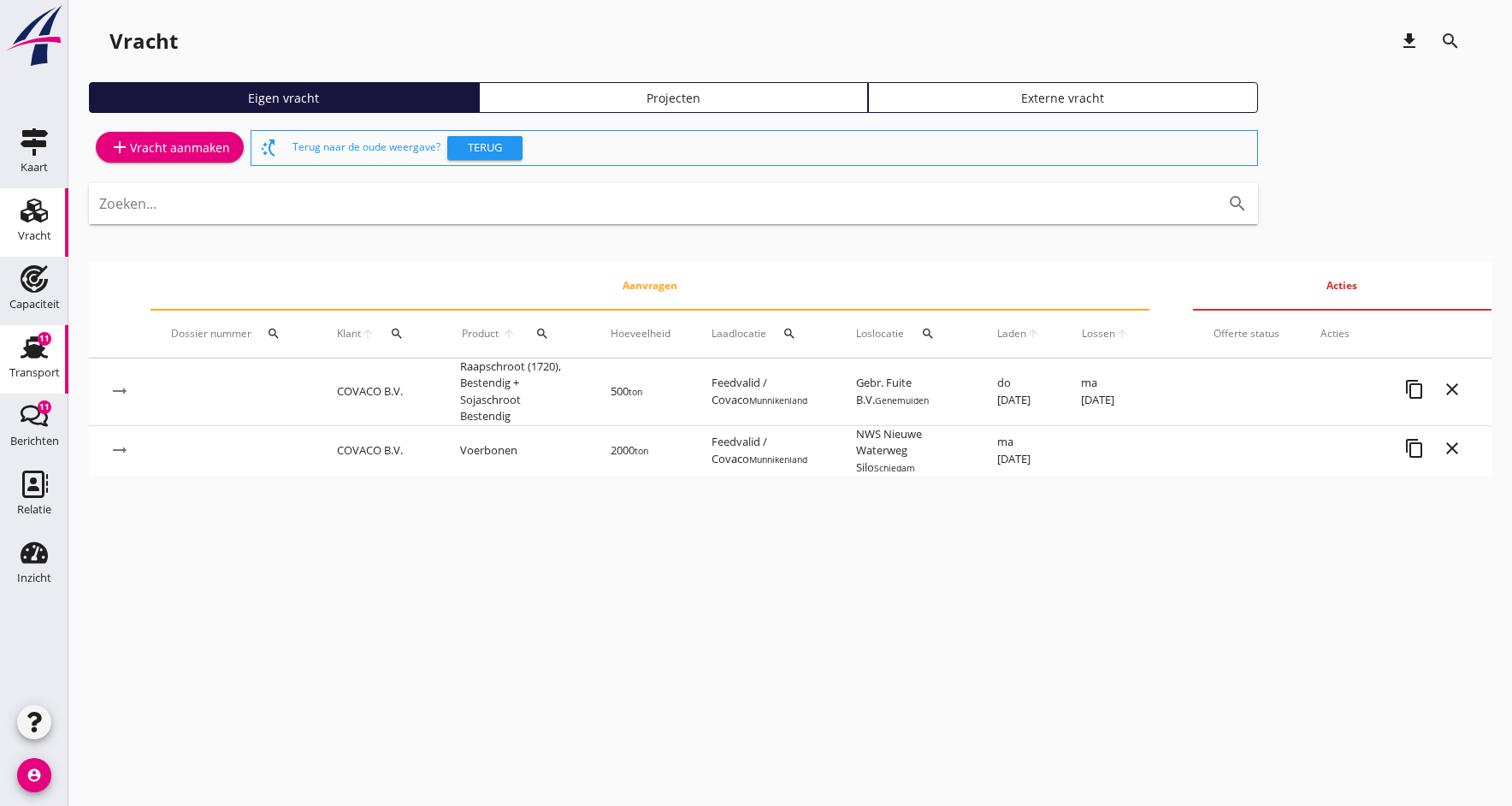
click at [27, 364] on div "Transport" at bounding box center [35, 373] width 51 height 24
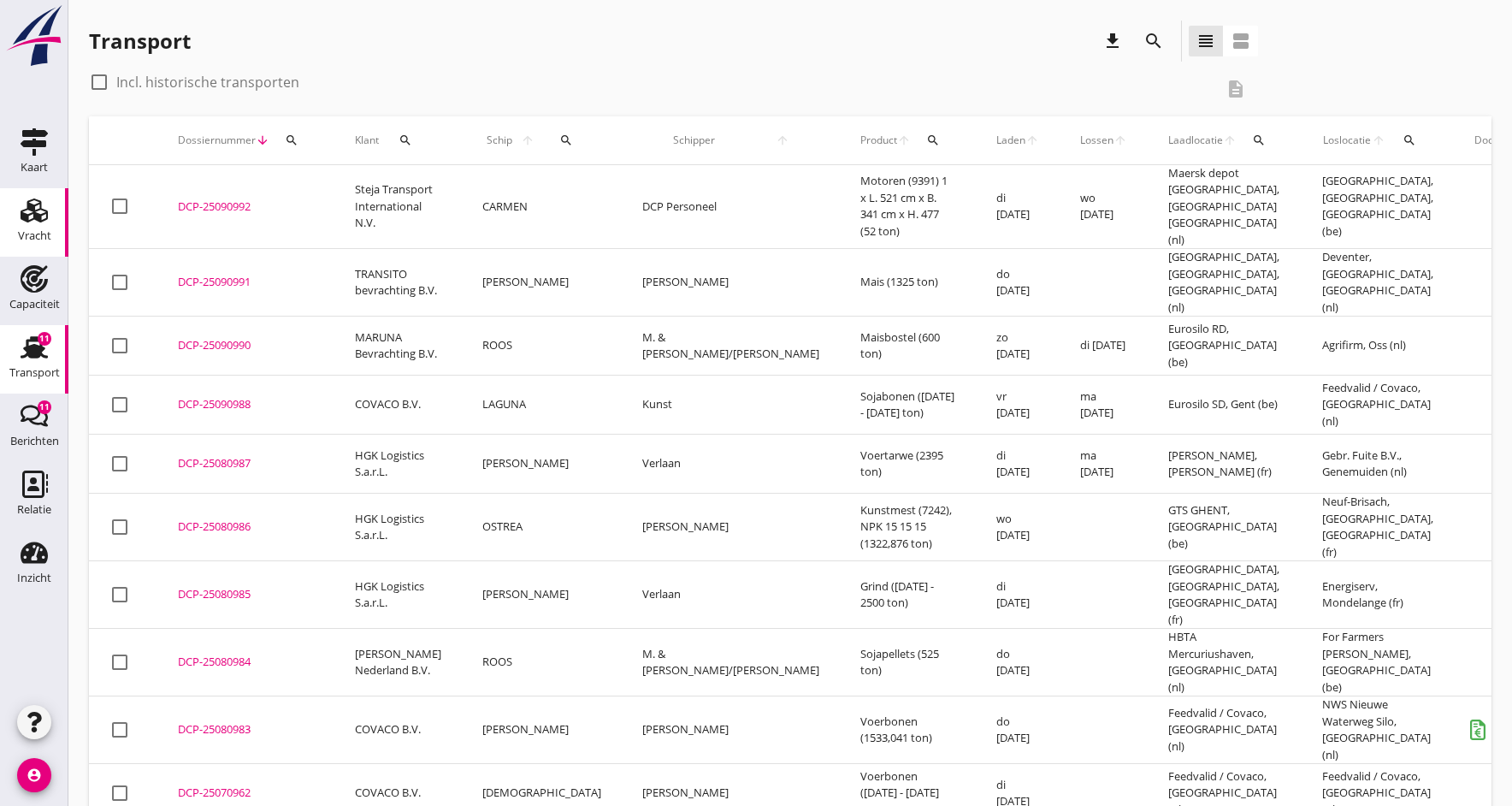
click at [23, 227] on div "Vracht" at bounding box center [35, 237] width 34 height 24
